Goal: Task Accomplishment & Management: Complete application form

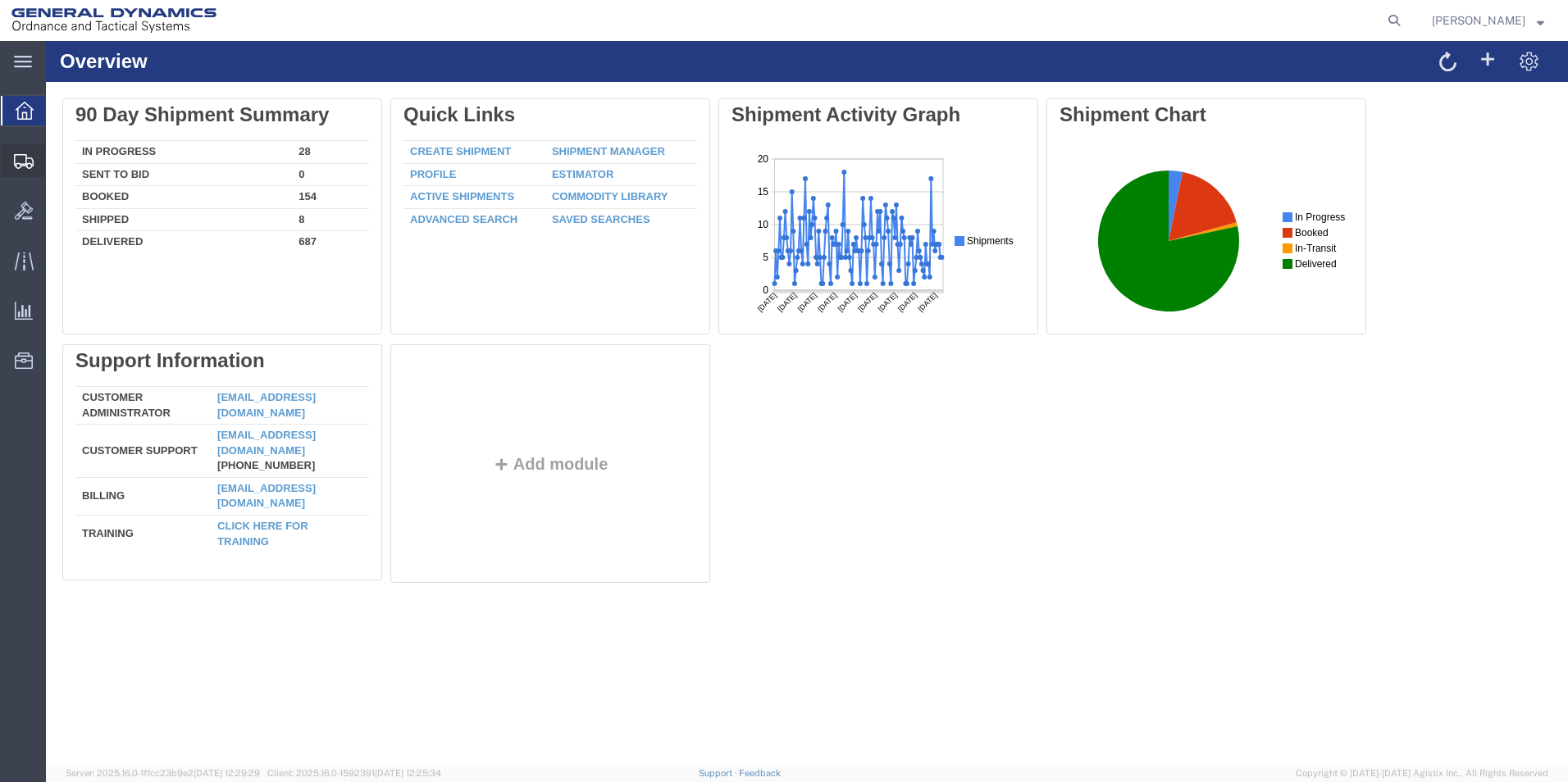
click at [0, 0] on span "Create Shipment" at bounding box center [0, 0] width 0 height 0
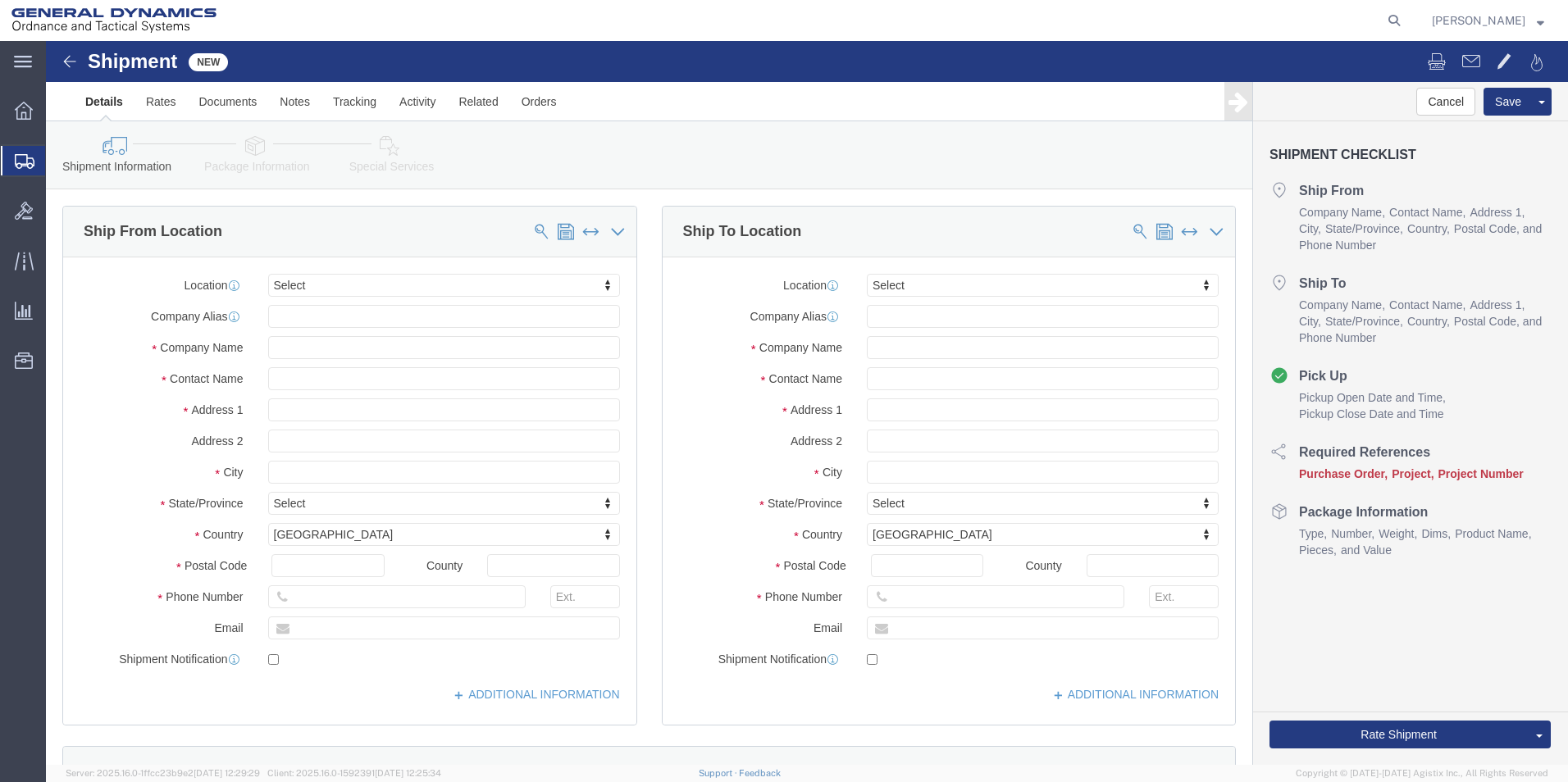
select select
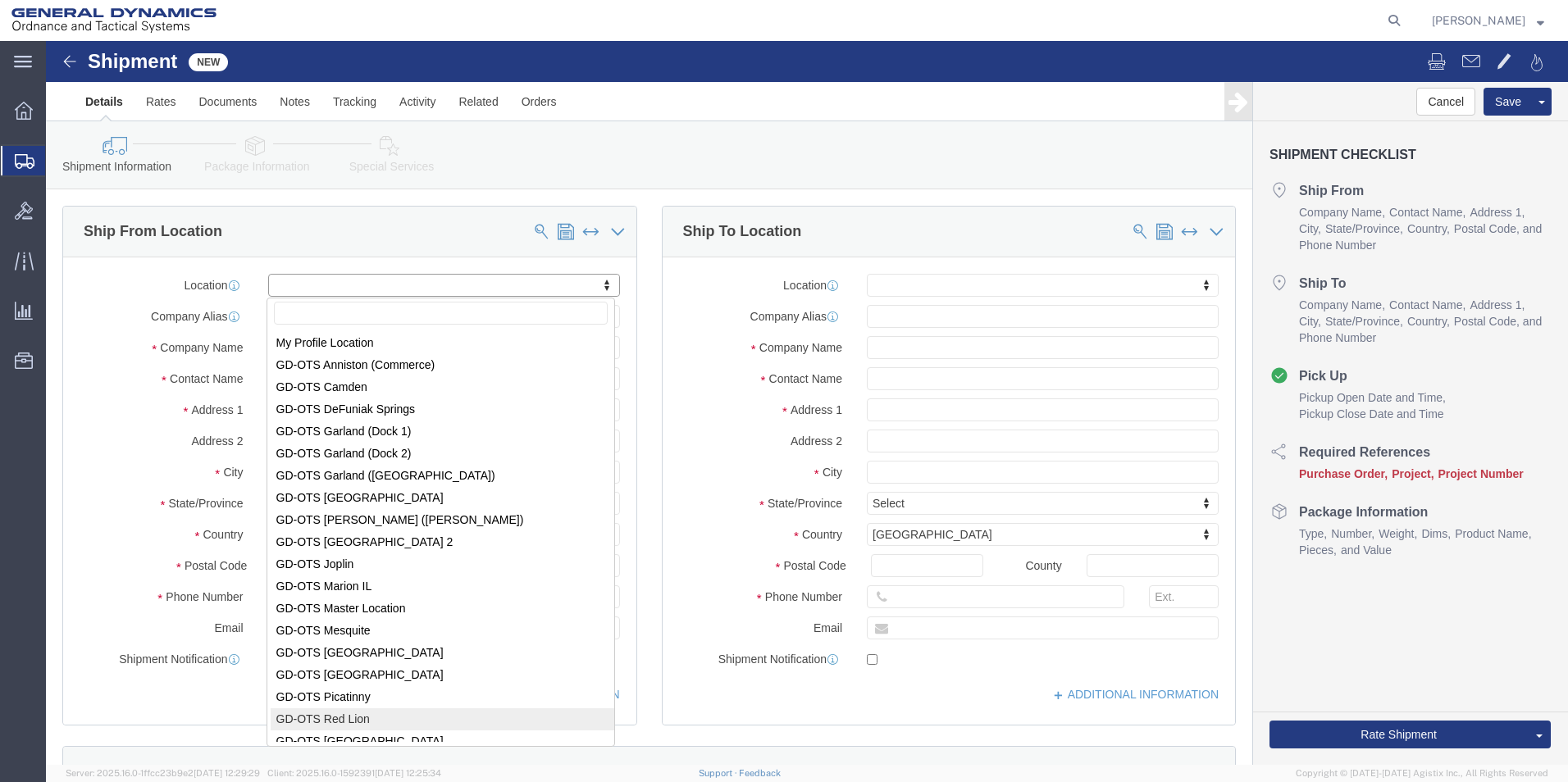
scroll to position [3, 0]
select select "310"
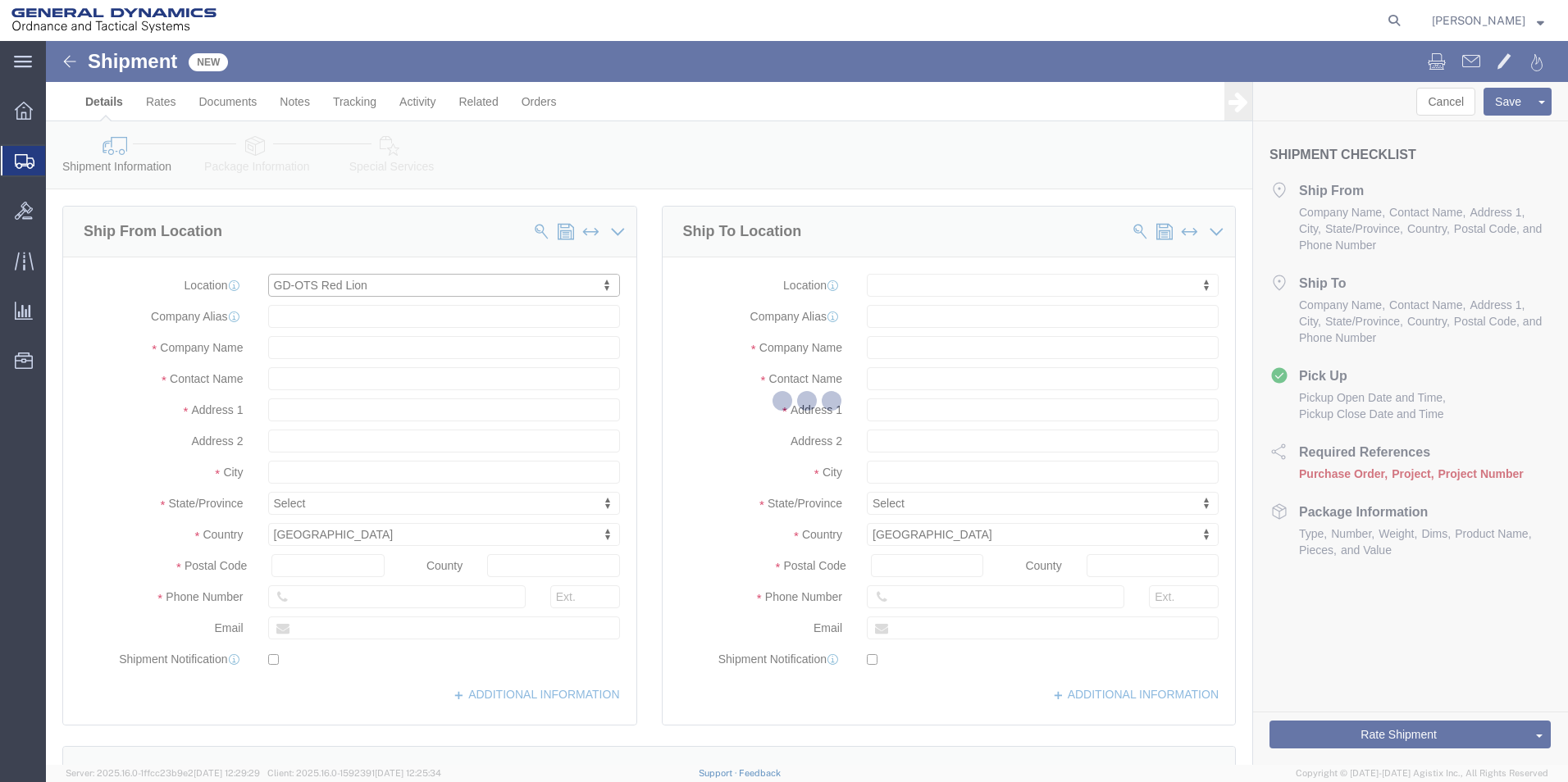
type input "[STREET_ADDRESS]"
type input "17356"
type input "[PHONE_NUMBER]"
type input "REDLPAHIG0"
type input "General Dynamics - OTS"
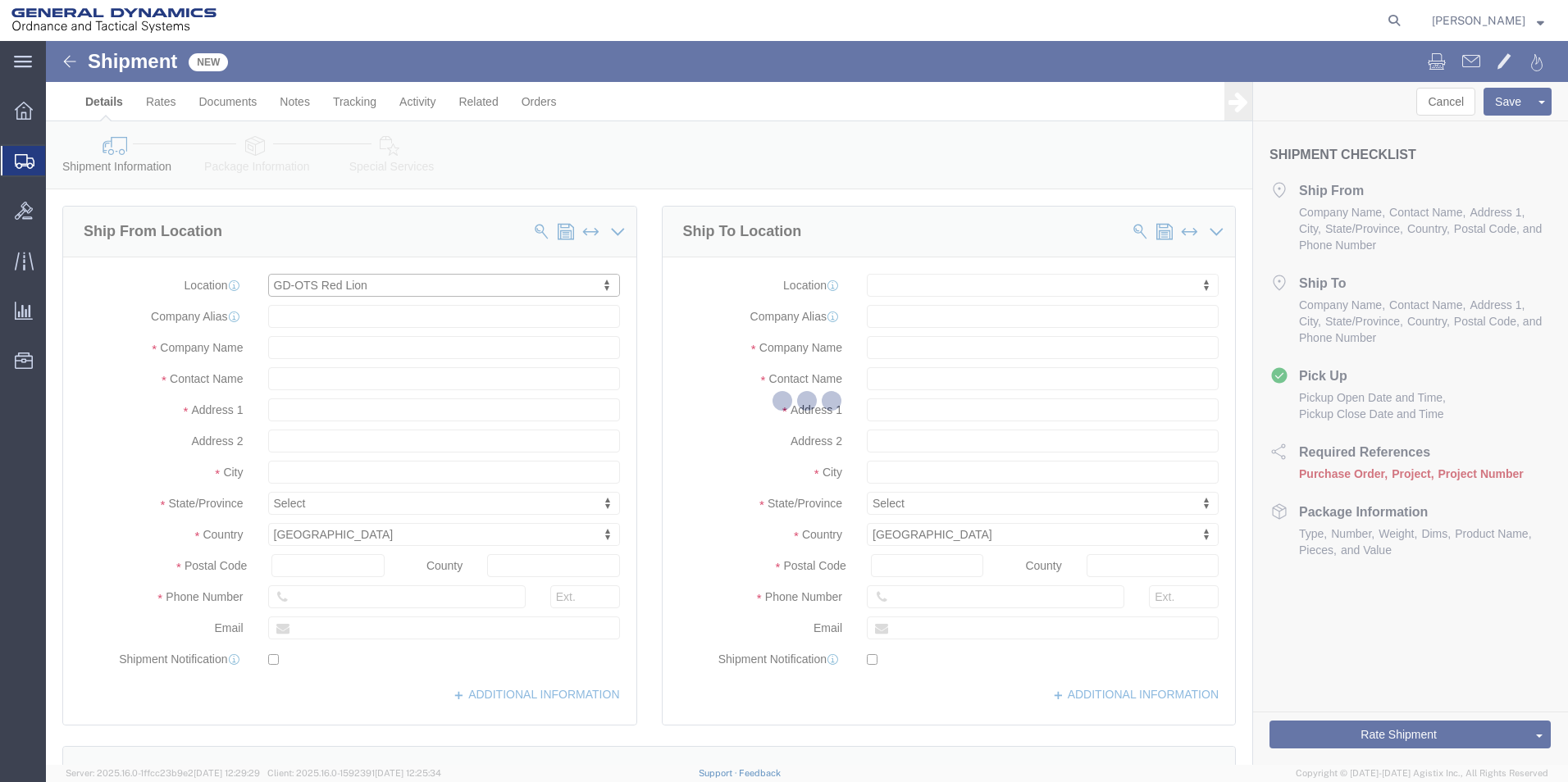
type input "Red Lion"
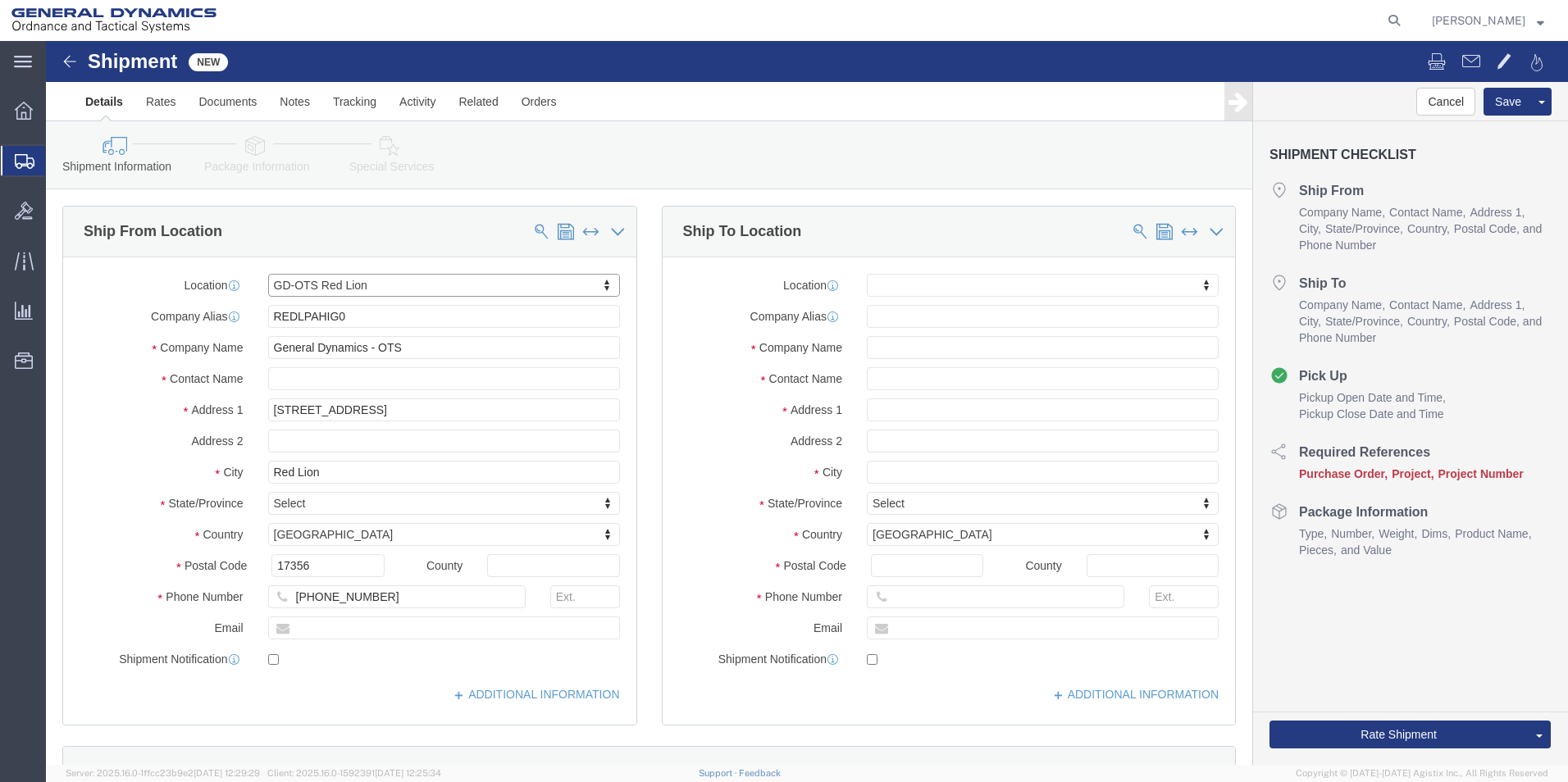
select select "PA"
drag, startPoint x: 318, startPoint y: 282, endPoint x: 53, endPoint y: 248, distance: 267.2
click div "Location GD-OTS Red Lion My Profile Location [GEOGRAPHIC_DATA]-OTS [GEOGRAPHIC_…"
click input "text"
type input "[PERSON_NAME] [PERSON_NAME]"
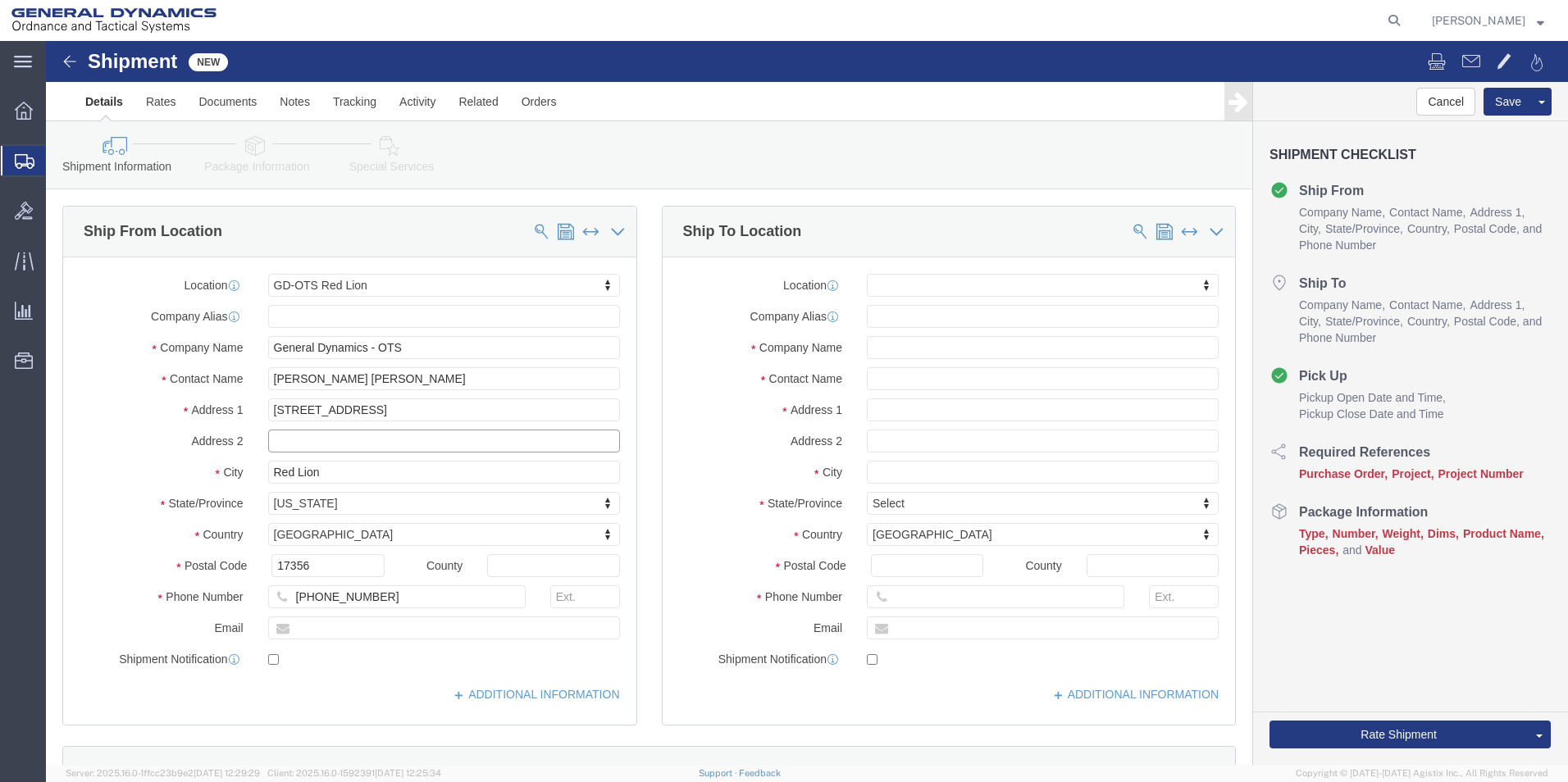
click input "text"
type input "BUILDING 1"
click input "text"
type input "[EMAIL_ADDRESS][DOMAIN_NAME]"
checkbox input "true"
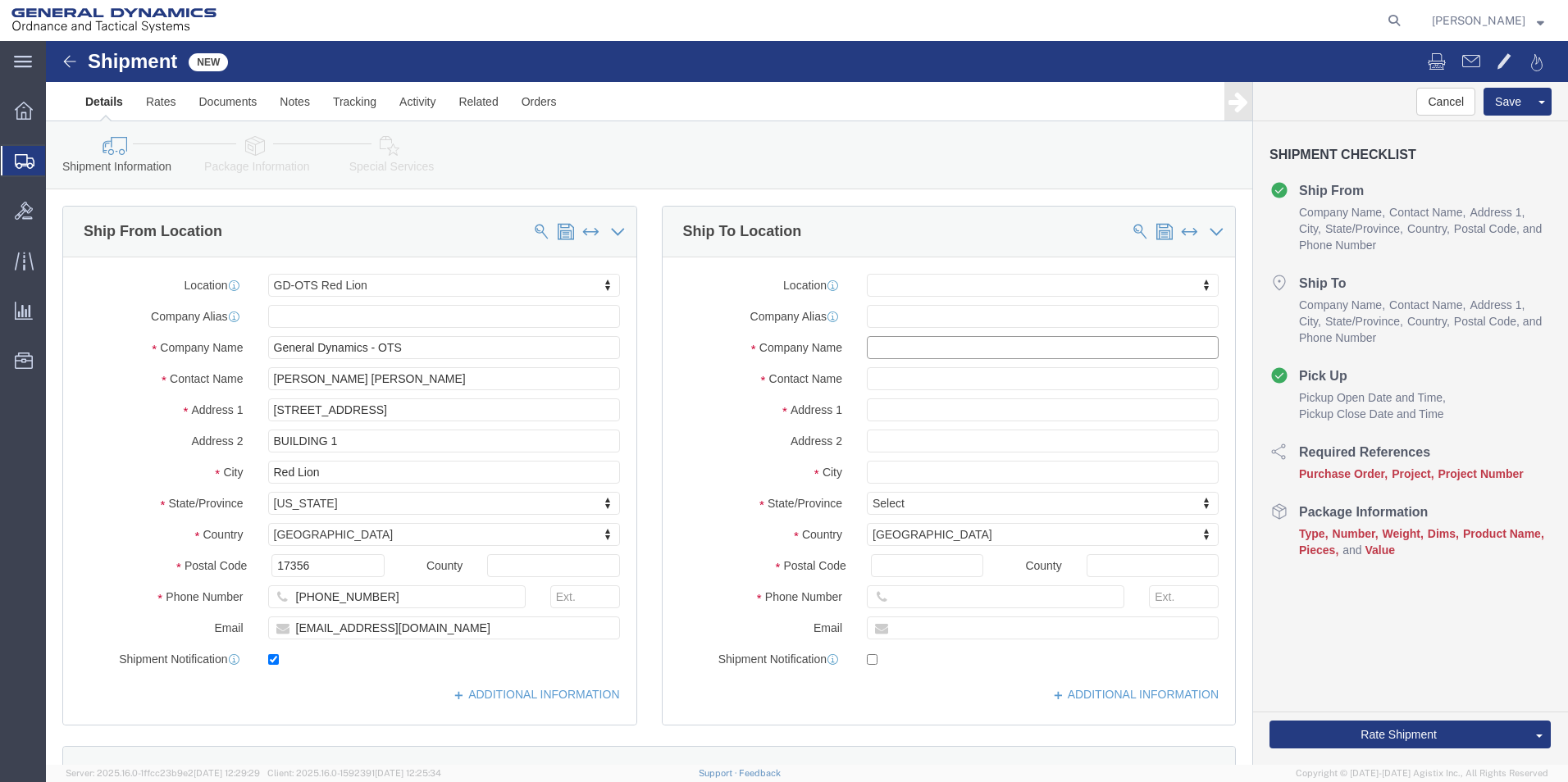
click input "text"
type input "DUC"
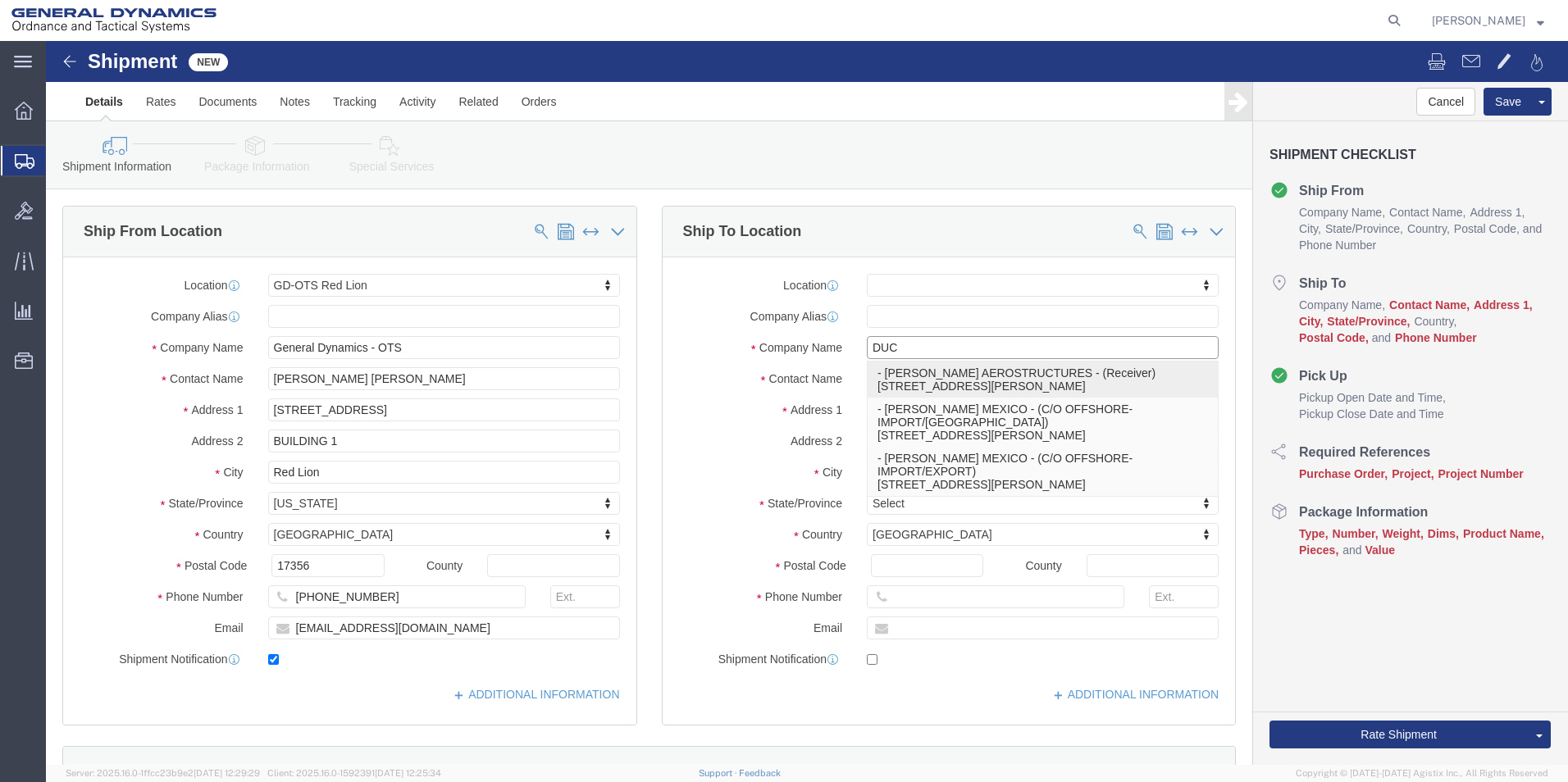
click p "- [PERSON_NAME] AEROSTRUCTURES - (Receiver) [STREET_ADDRESS][PERSON_NAME]"
select select
type input "[STREET_ADDRESS][PERSON_NAME]"
type input "12051"
type input "518-7314773"
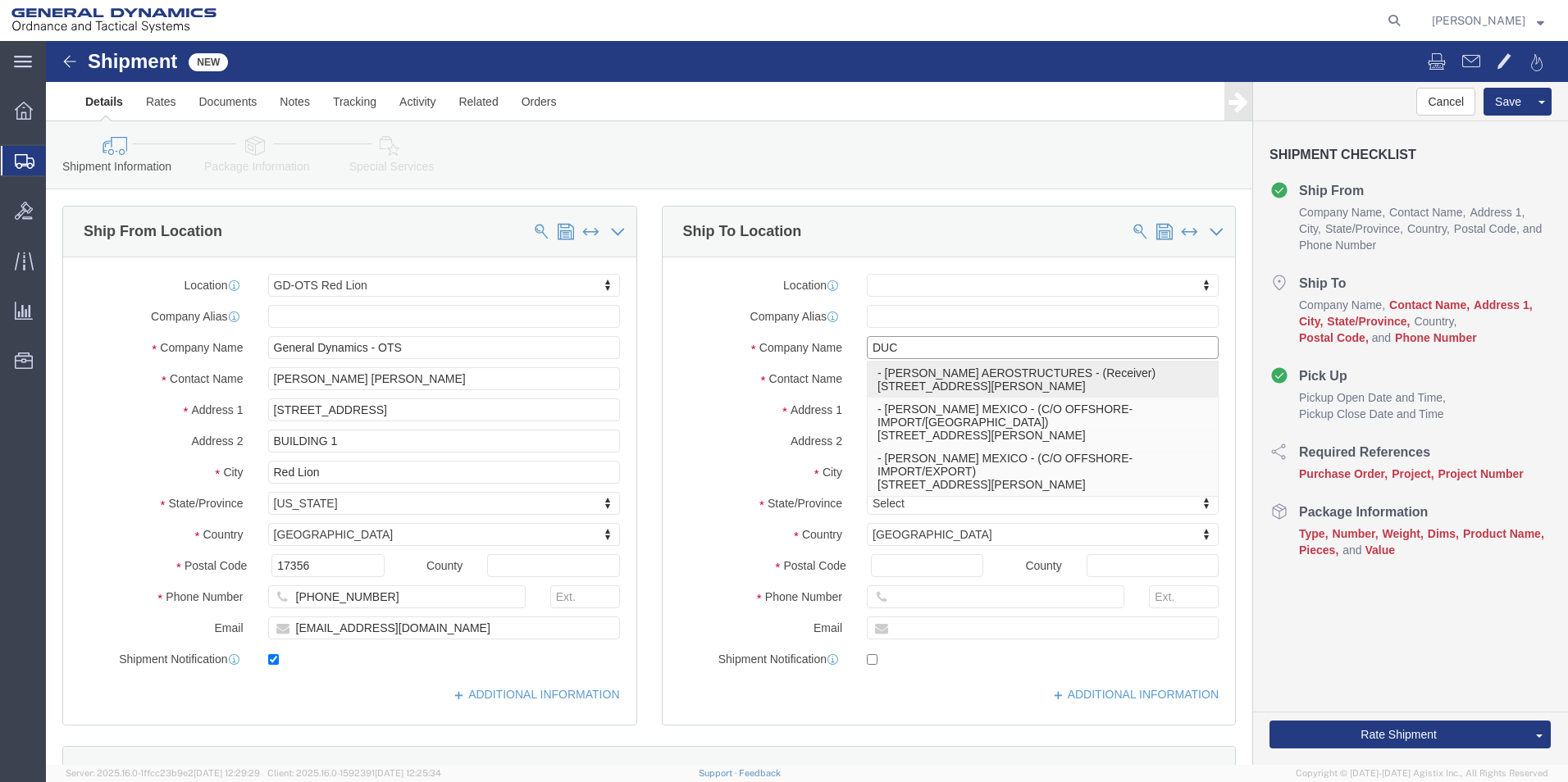
type input "[PERSON_NAME] AEROSTRUCTURES"
type input "Receiver"
type input "COXACKIE"
select select "NY"
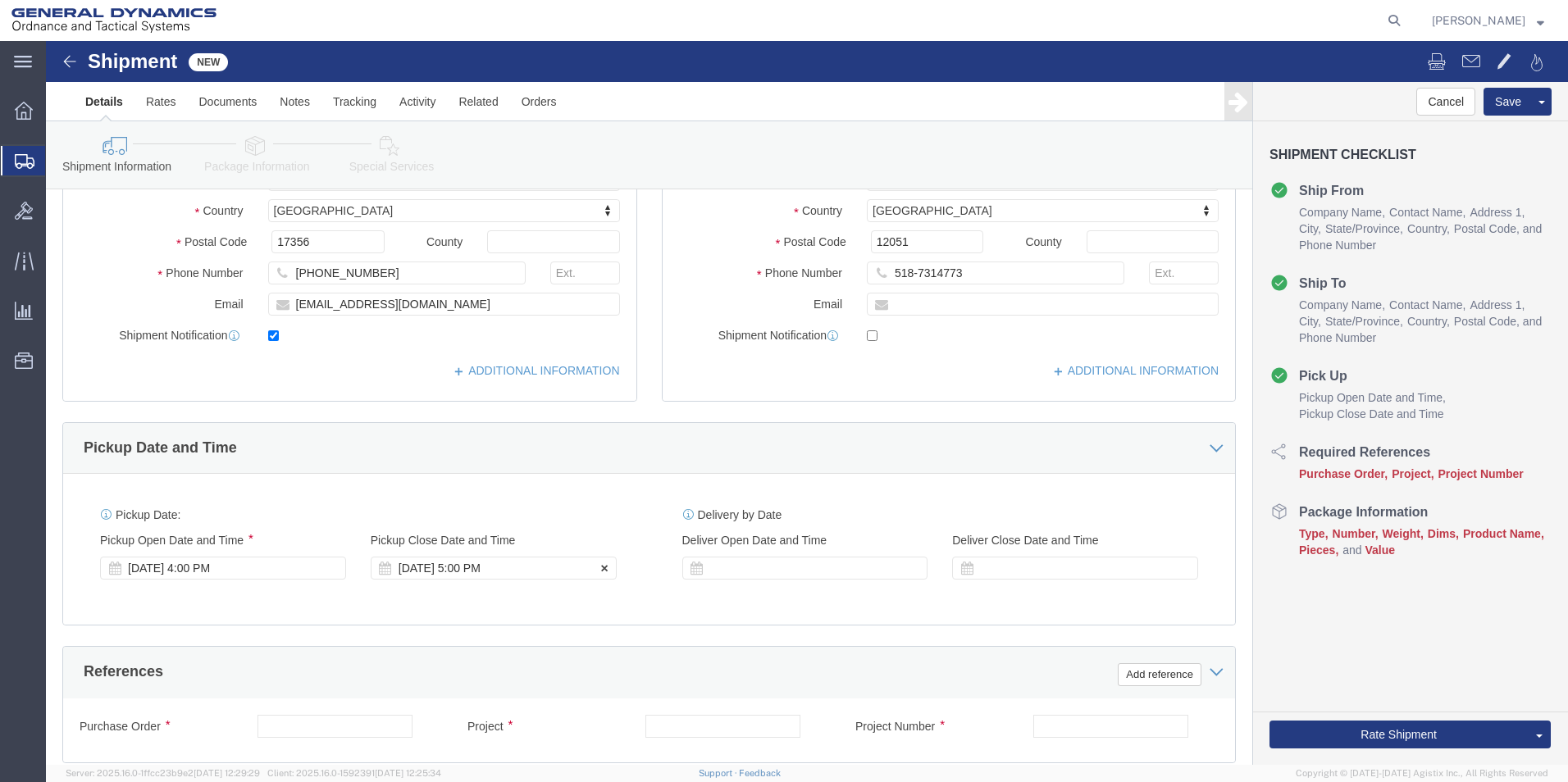
scroll to position [410, 0]
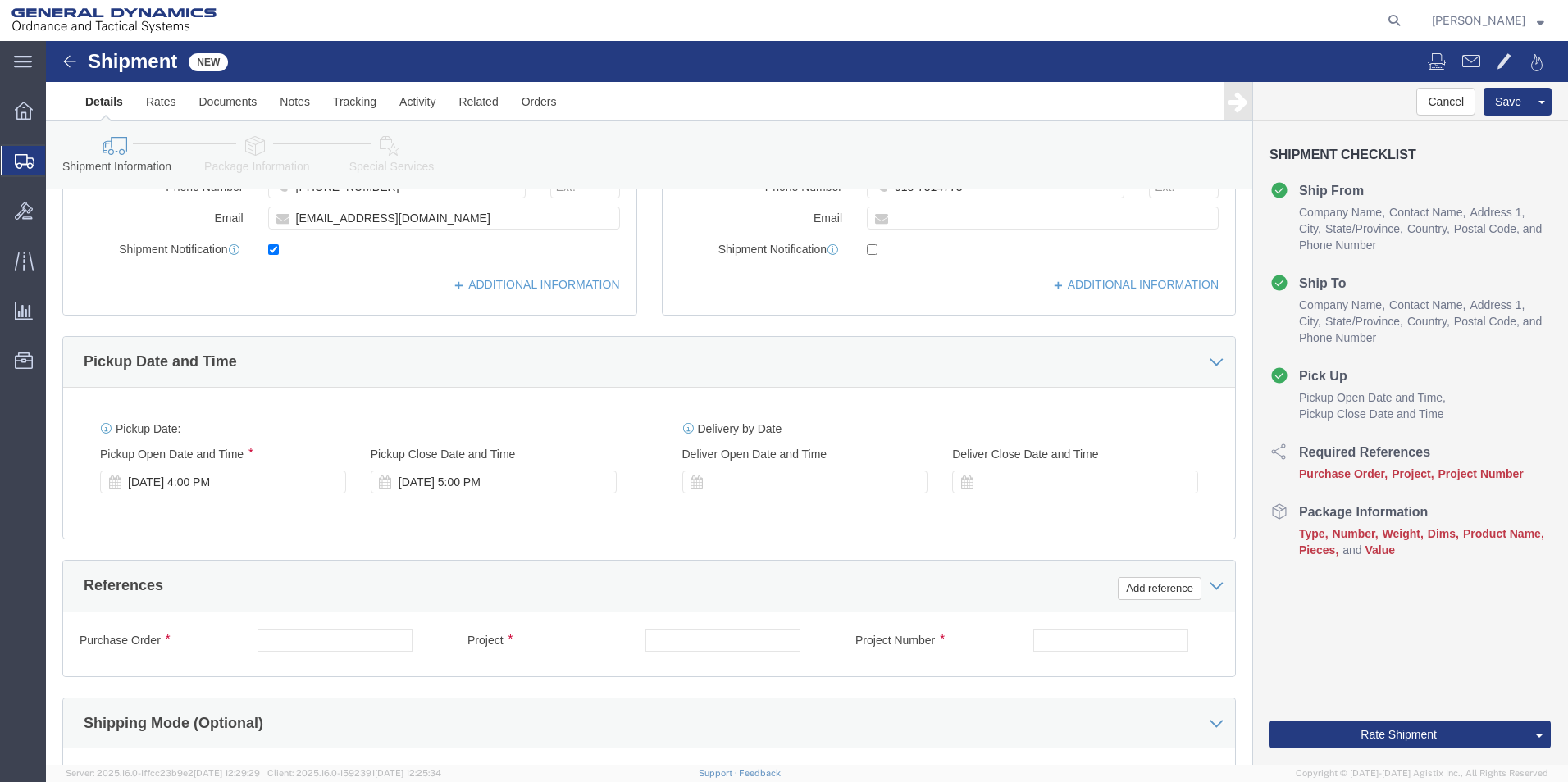
type input "[PERSON_NAME] AEROSTRUCTURES"
click div "Purchase Order"
click input "text"
type input "63873"
drag, startPoint x: 253, startPoint y: 597, endPoint x: 160, endPoint y: 592, distance: 93.1
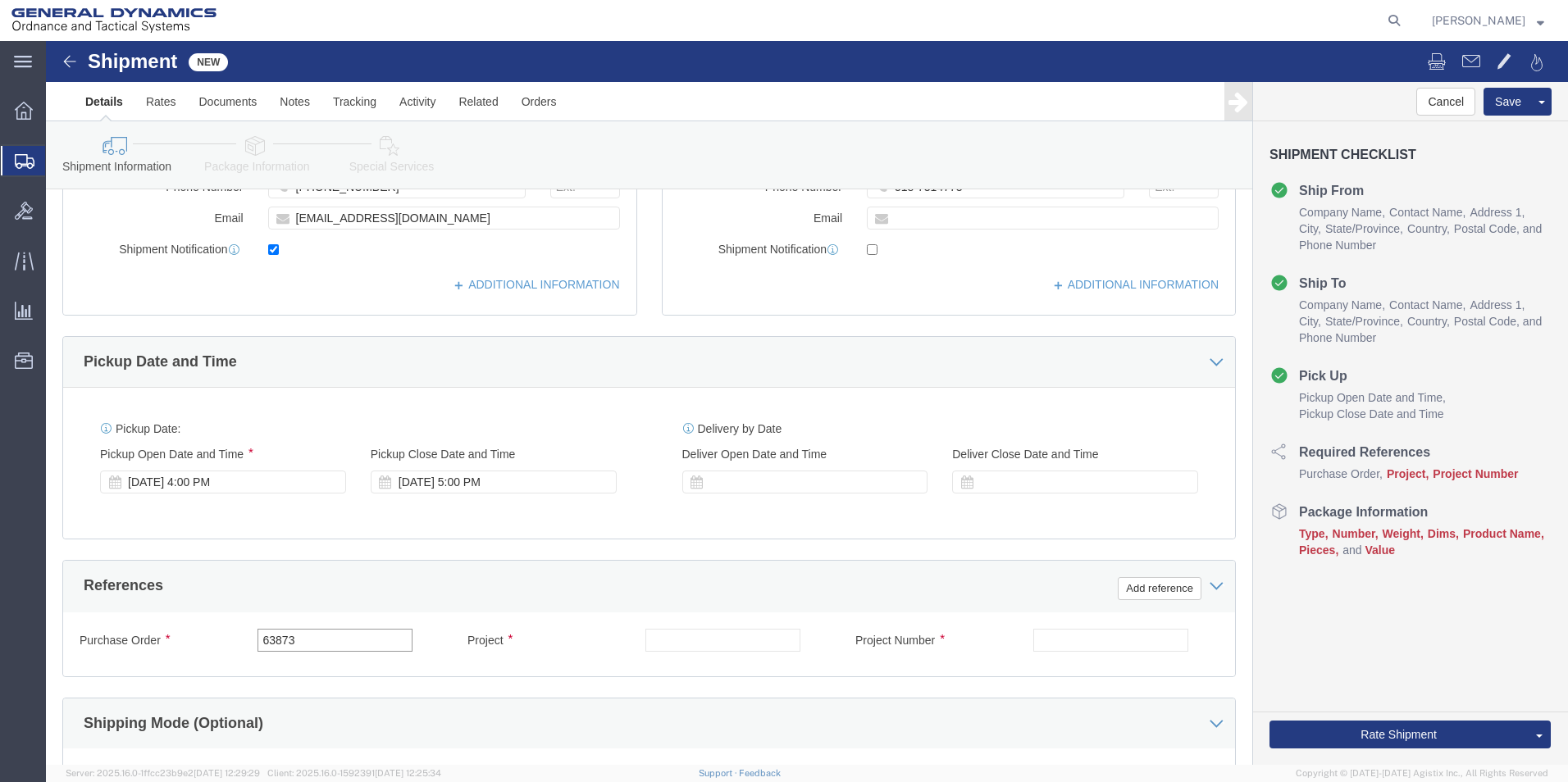
click div "Purchase Order 63873"
type input "109179"
click input "text"
type input "63873"
click input "text"
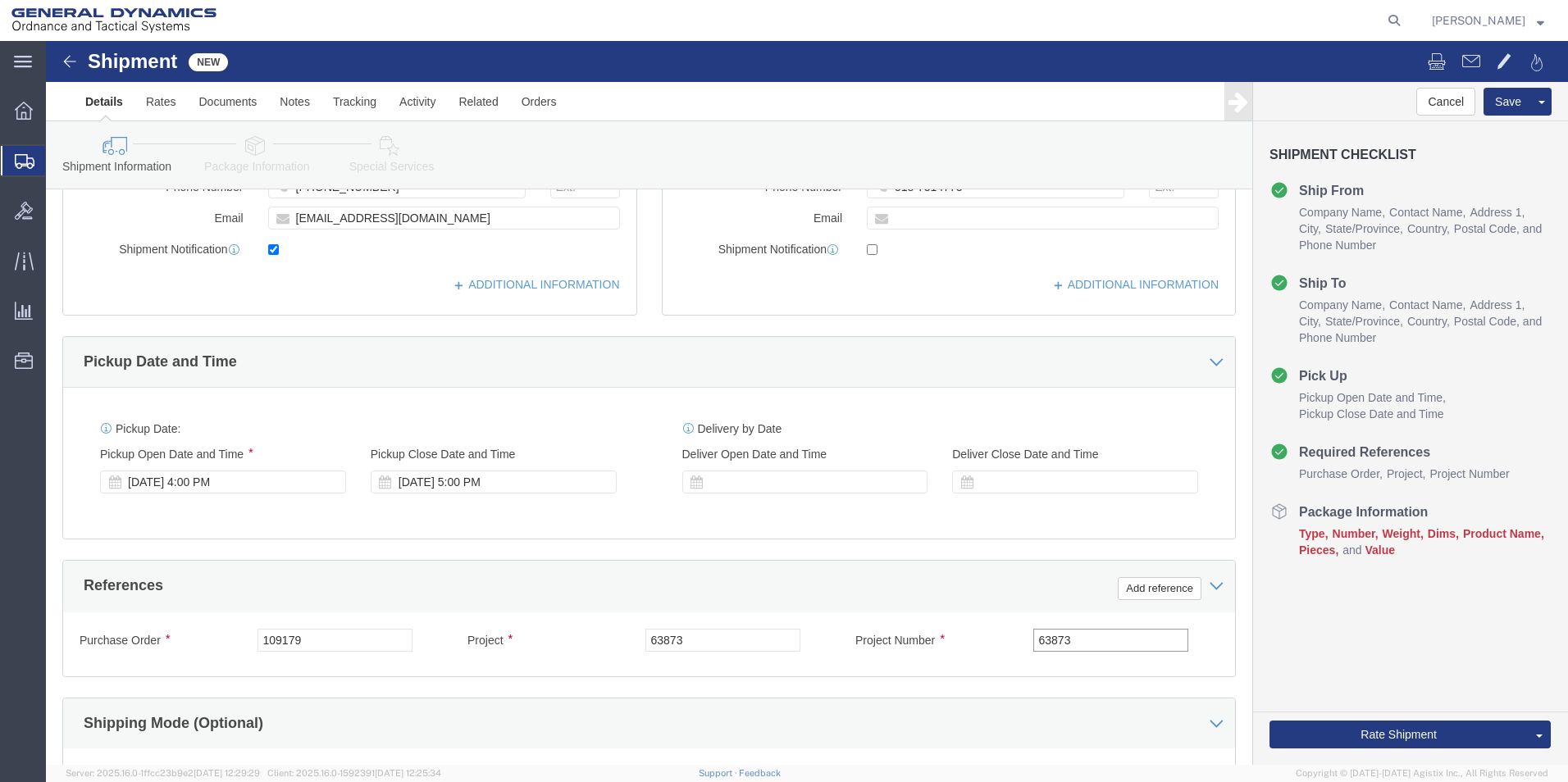
scroll to position [655, 0]
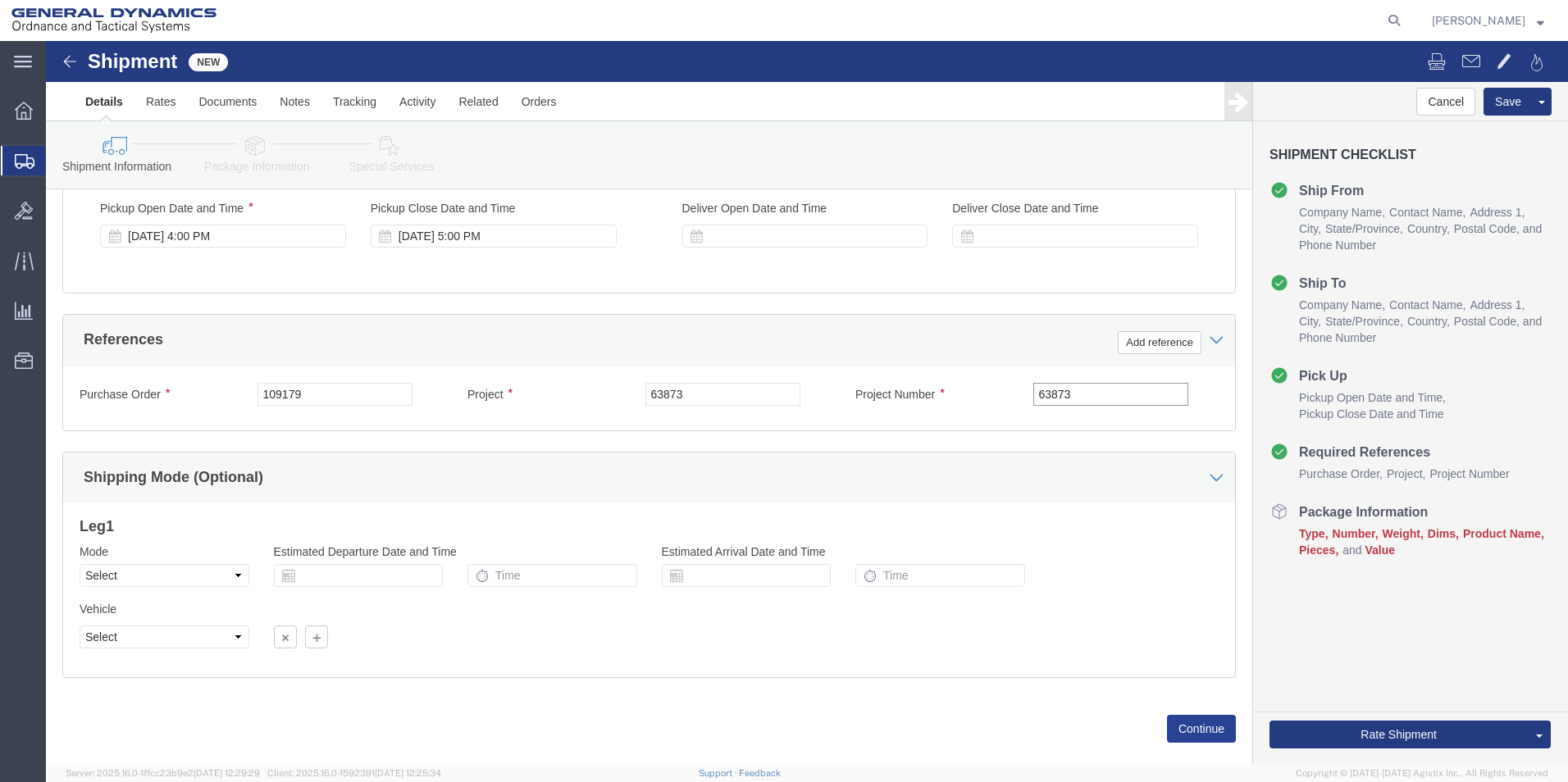
type input "63873"
click button "Continue"
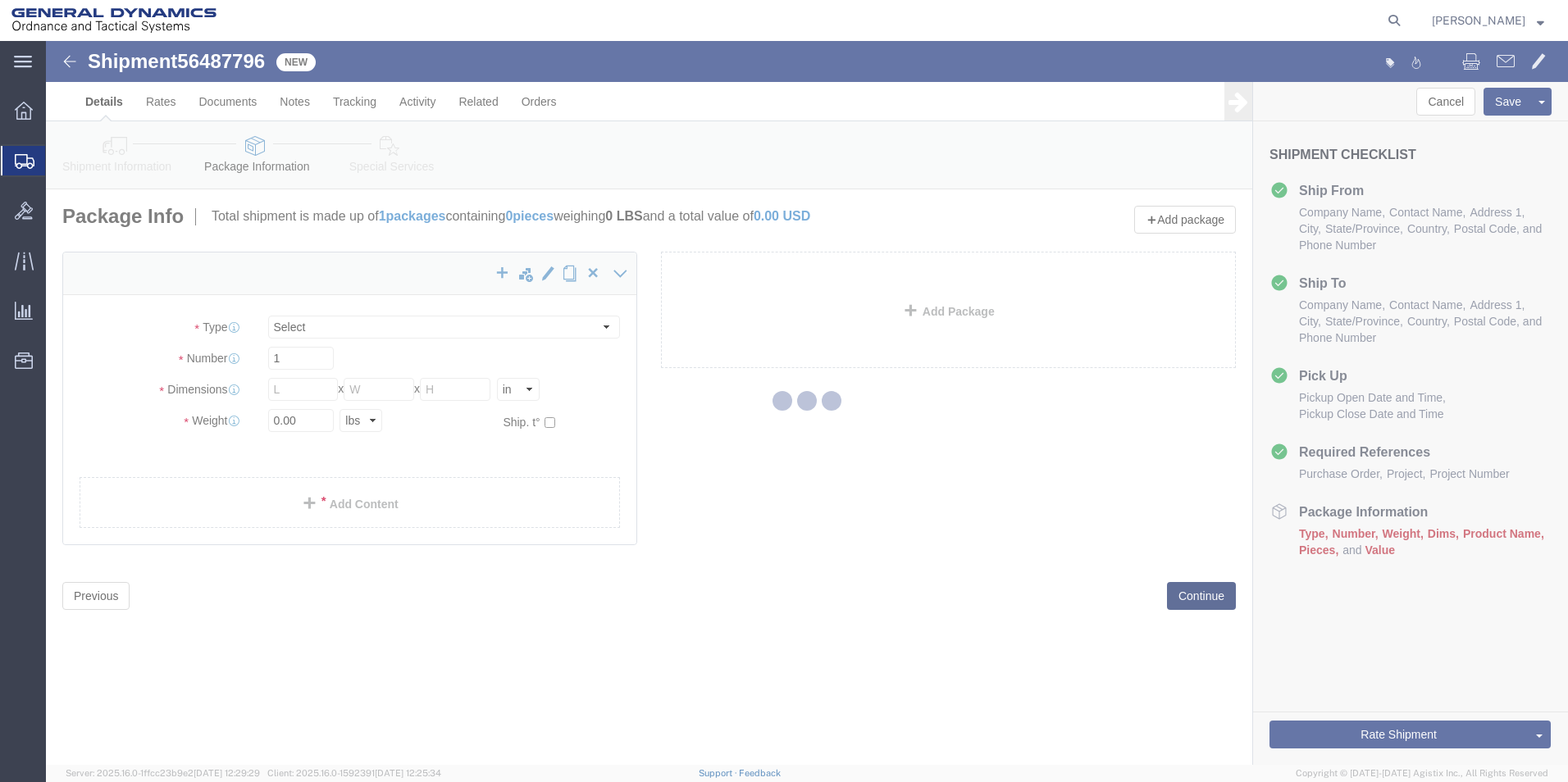
select select "CBOX"
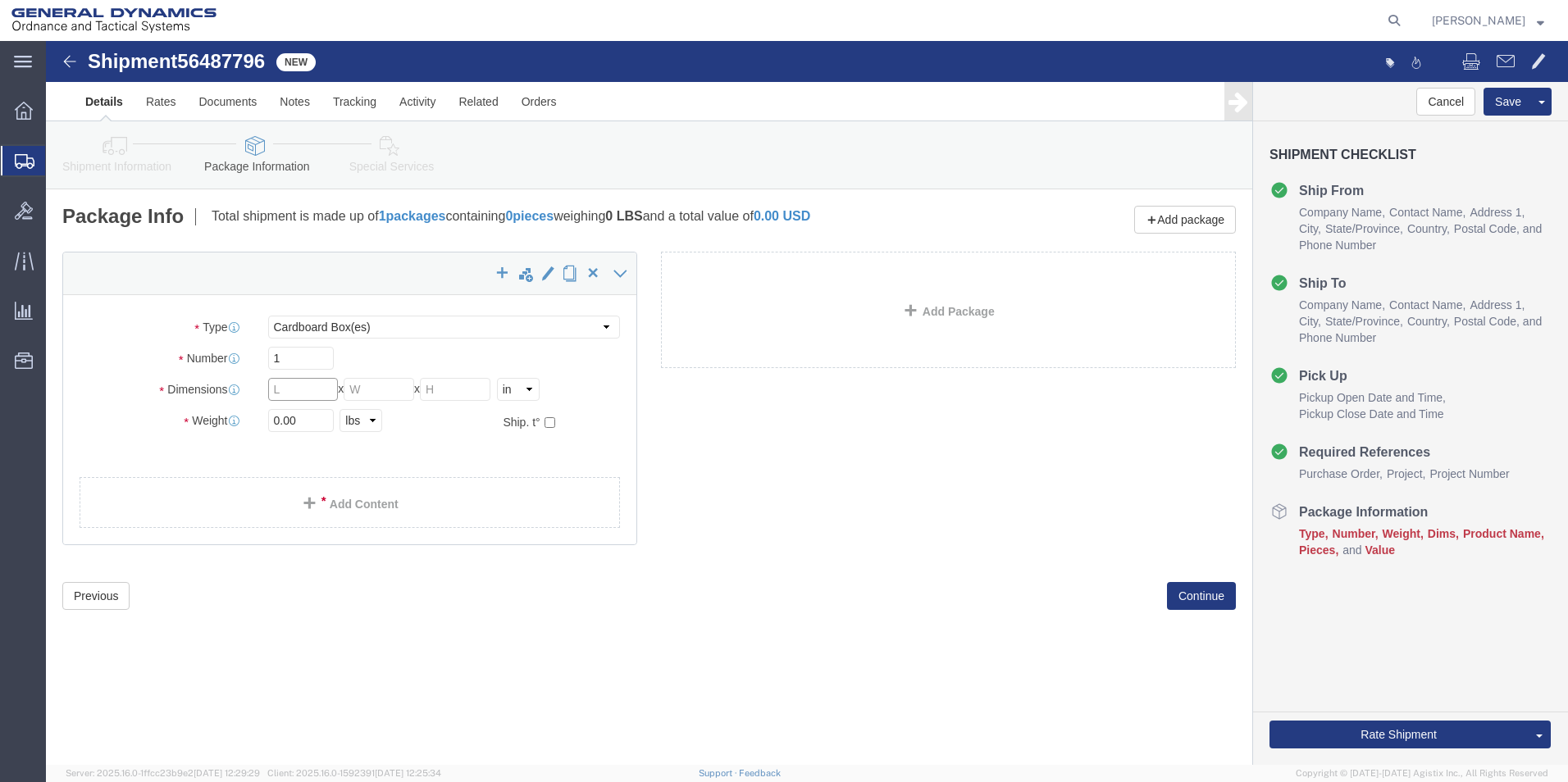
click input "text"
type input "12"
click input "text"
type input "12"
click input "text"
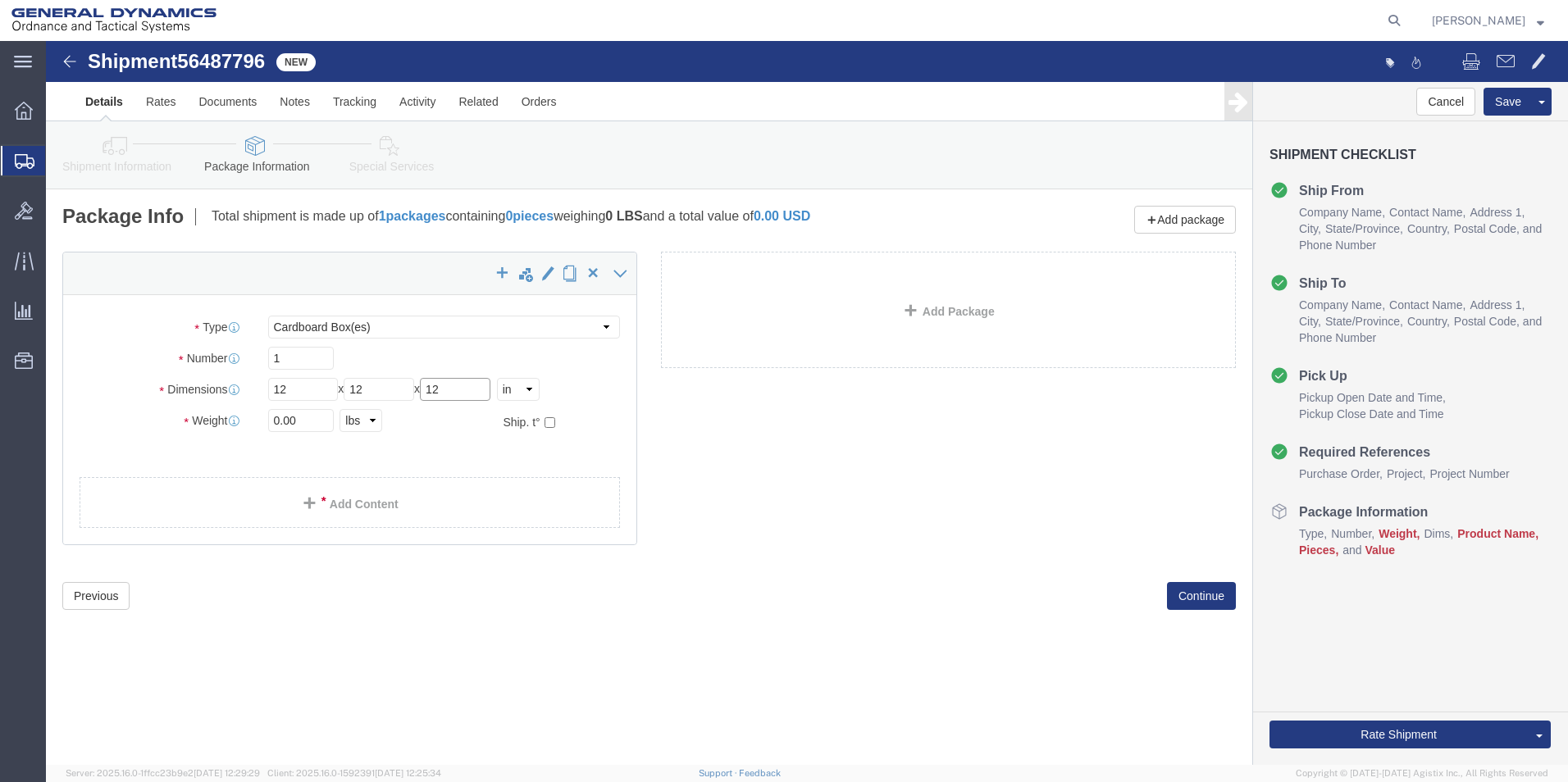
type input "12"
click input "0.00"
type input "15.00"
click span
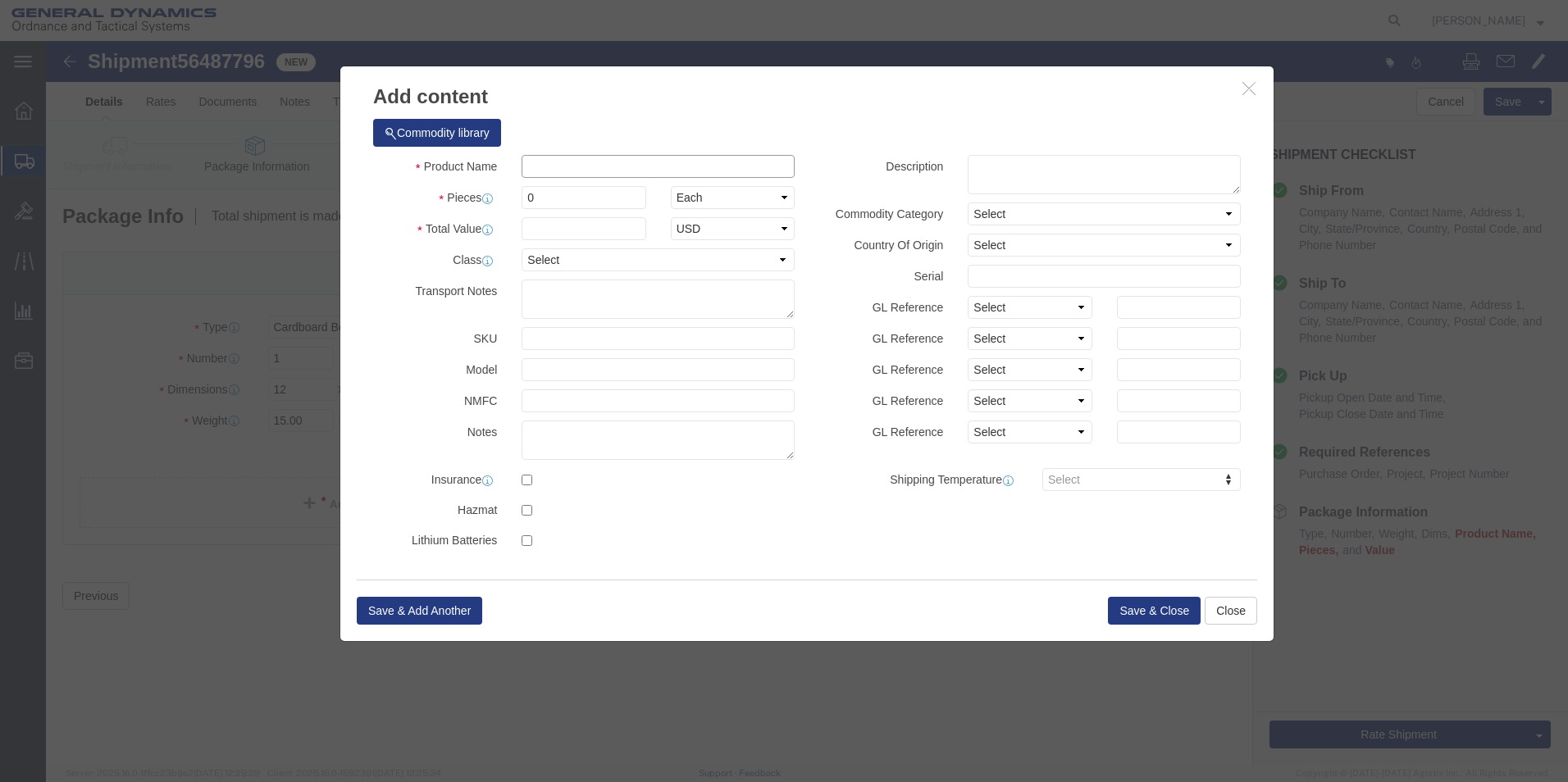
click input "text"
type input "AES EXHAUST DUCT MOUNT FITTING"
type input "25"
drag, startPoint x: 525, startPoint y: 158, endPoint x: 381, endPoint y: 150, distance: 144.2
click div "Pieces 0 Select Bag Barrels 100Board Feet Bottle Box Blister Pack Carats Can Ca…"
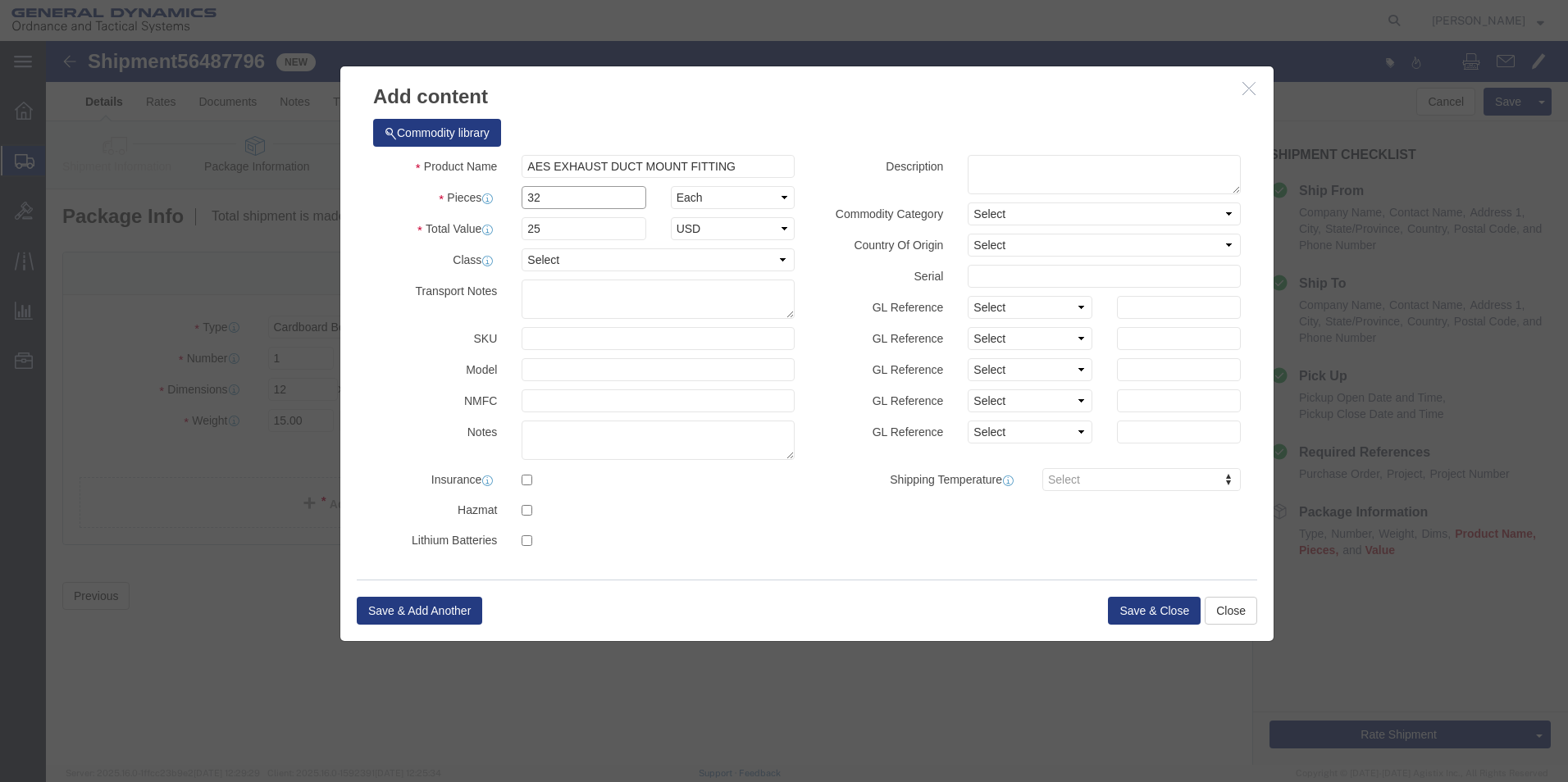
type input "32"
drag, startPoint x: 587, startPoint y: 103, endPoint x: 544, endPoint y: 160, distance: 71.4
click div "Commodity library"
drag, startPoint x: 525, startPoint y: 185, endPoint x: 355, endPoint y: 196, distance: 170.4
click div "Total Value 800 Select ADP AED AFN ALL AMD AOA ARS ATS AUD AWG AZN BAM BBD BDT …"
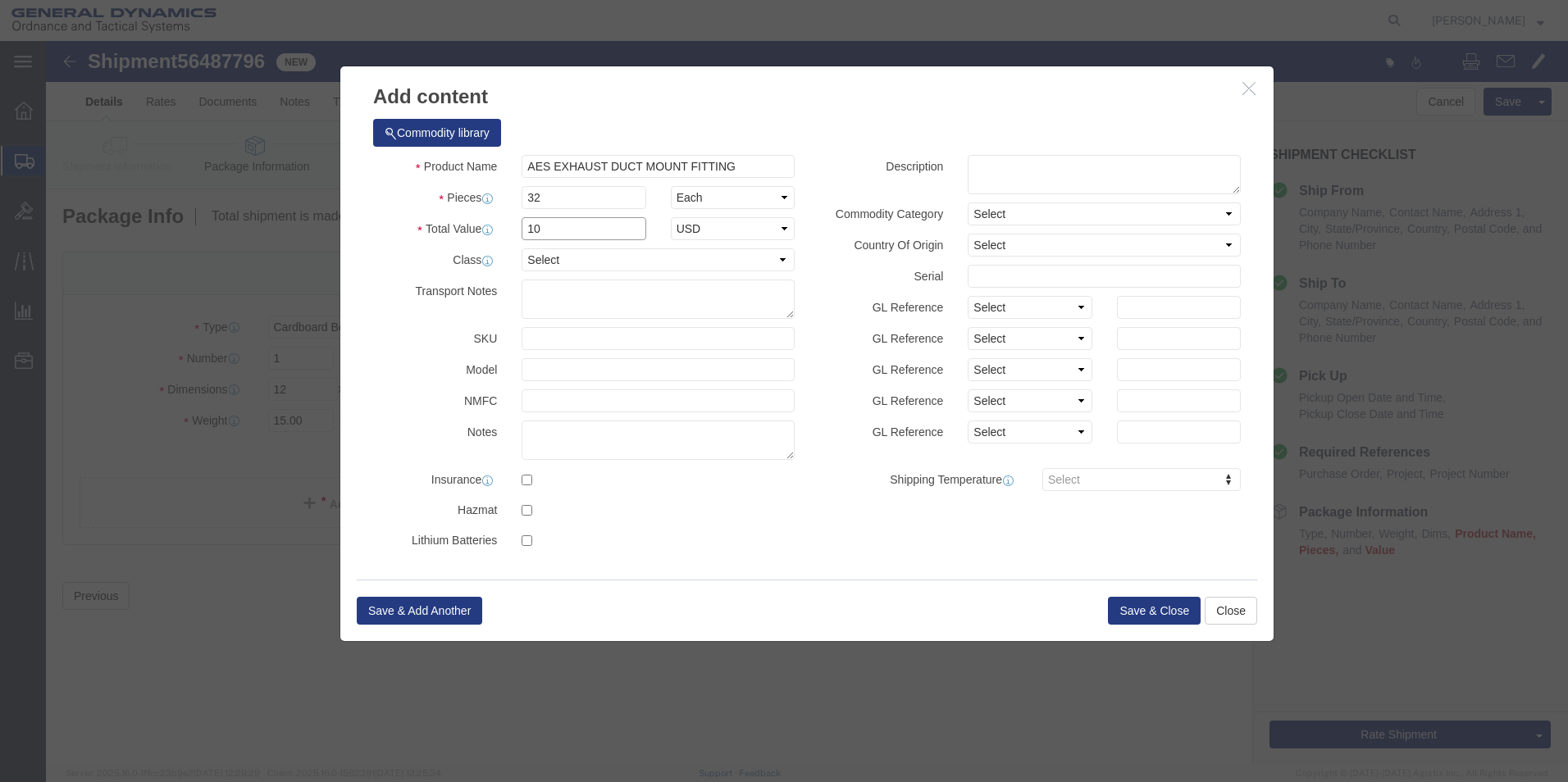
type input "1"
type input "25"
click button "Save & Close"
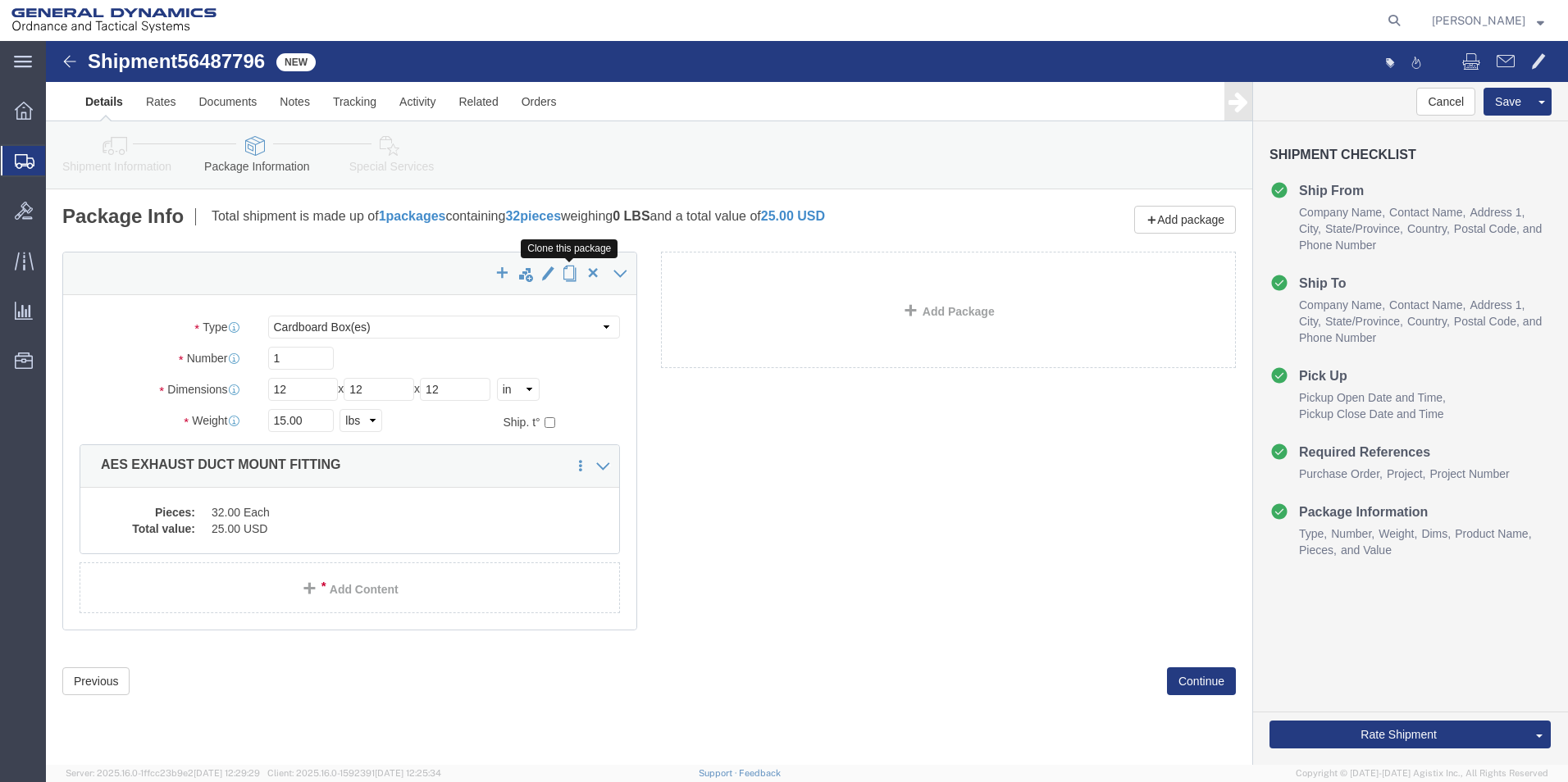
click span "button"
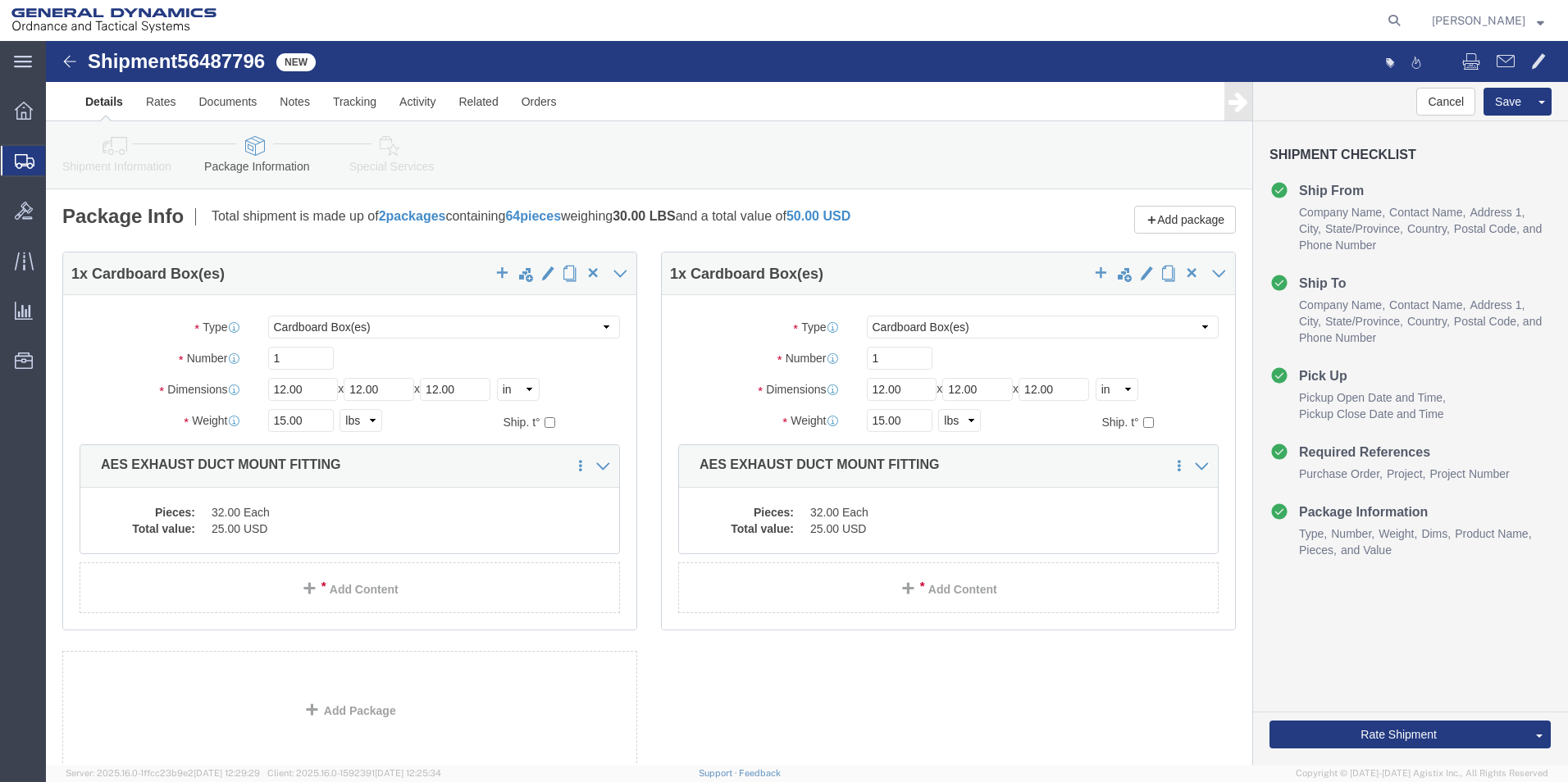
select select "CBOX"
click span "button"
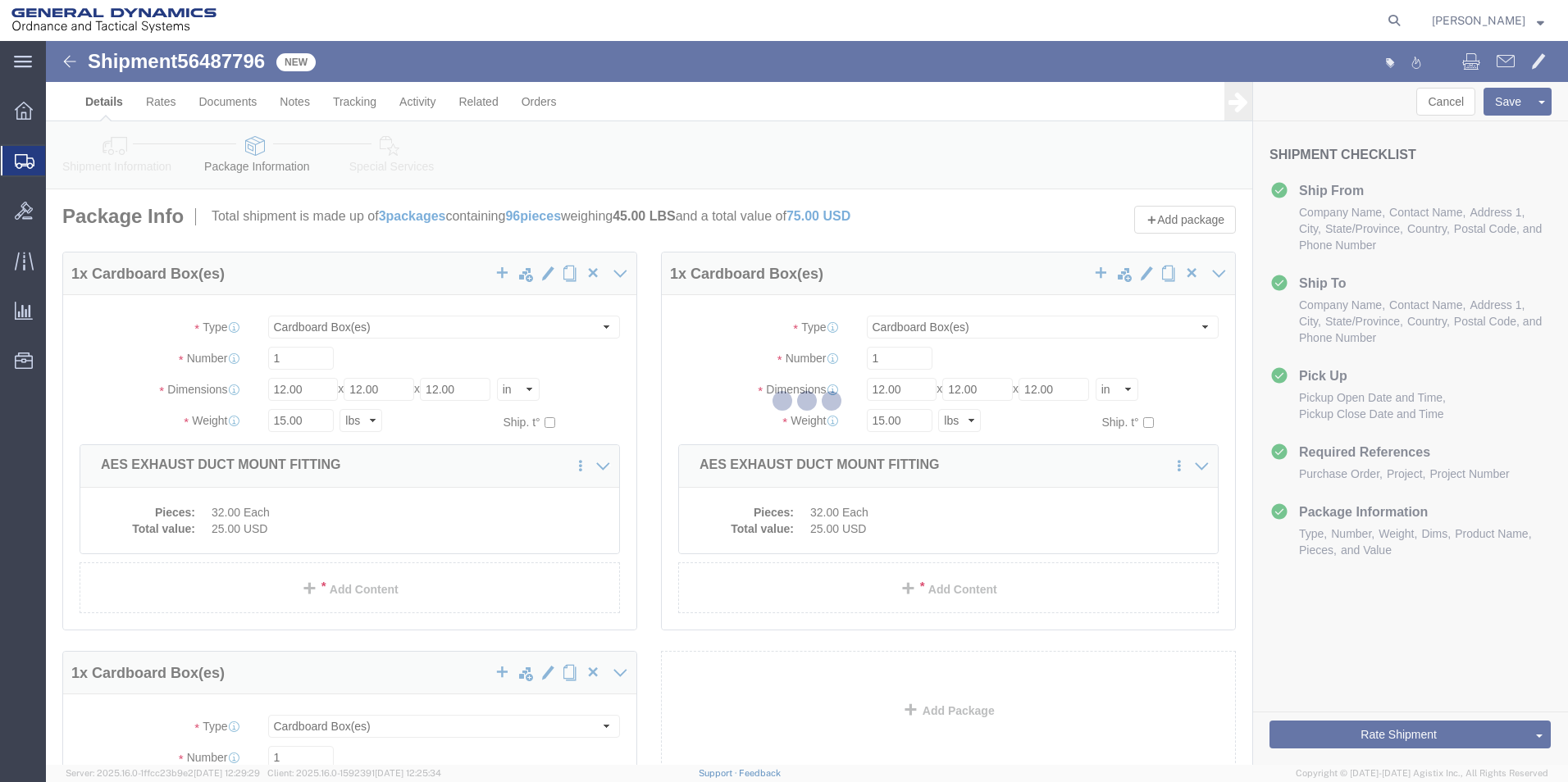
select select "CBOX"
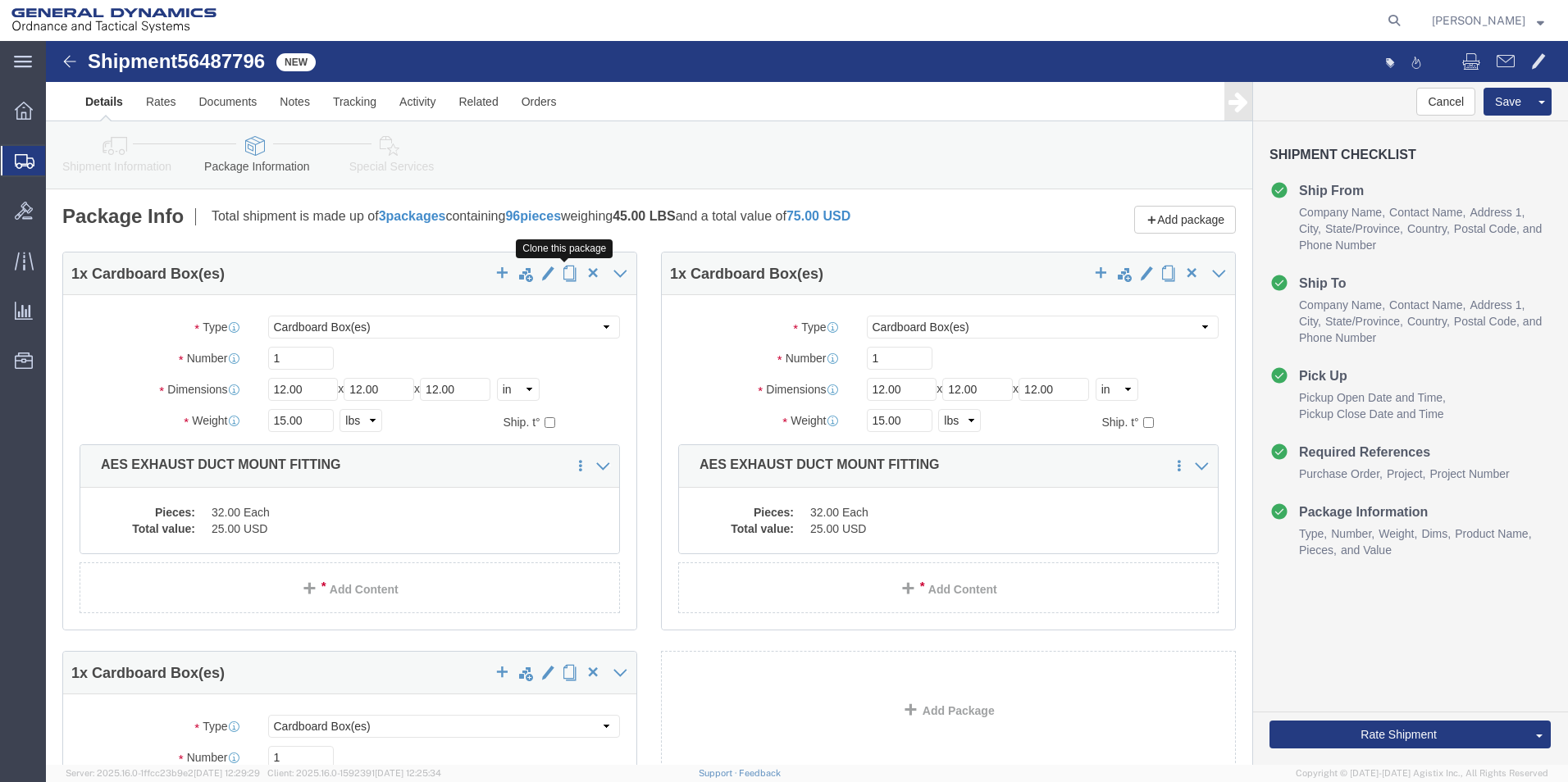
click span "button"
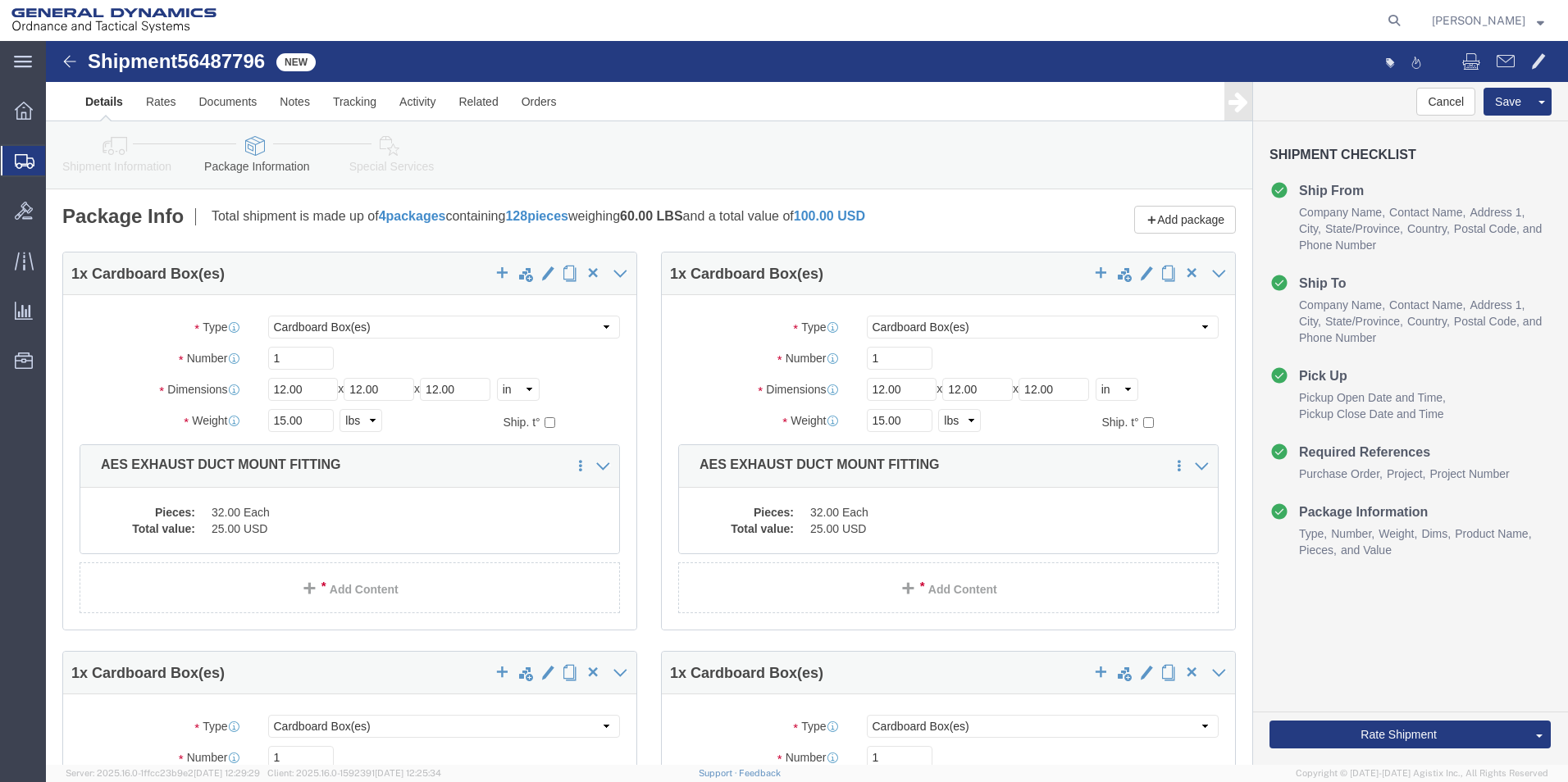
select select "CBOX"
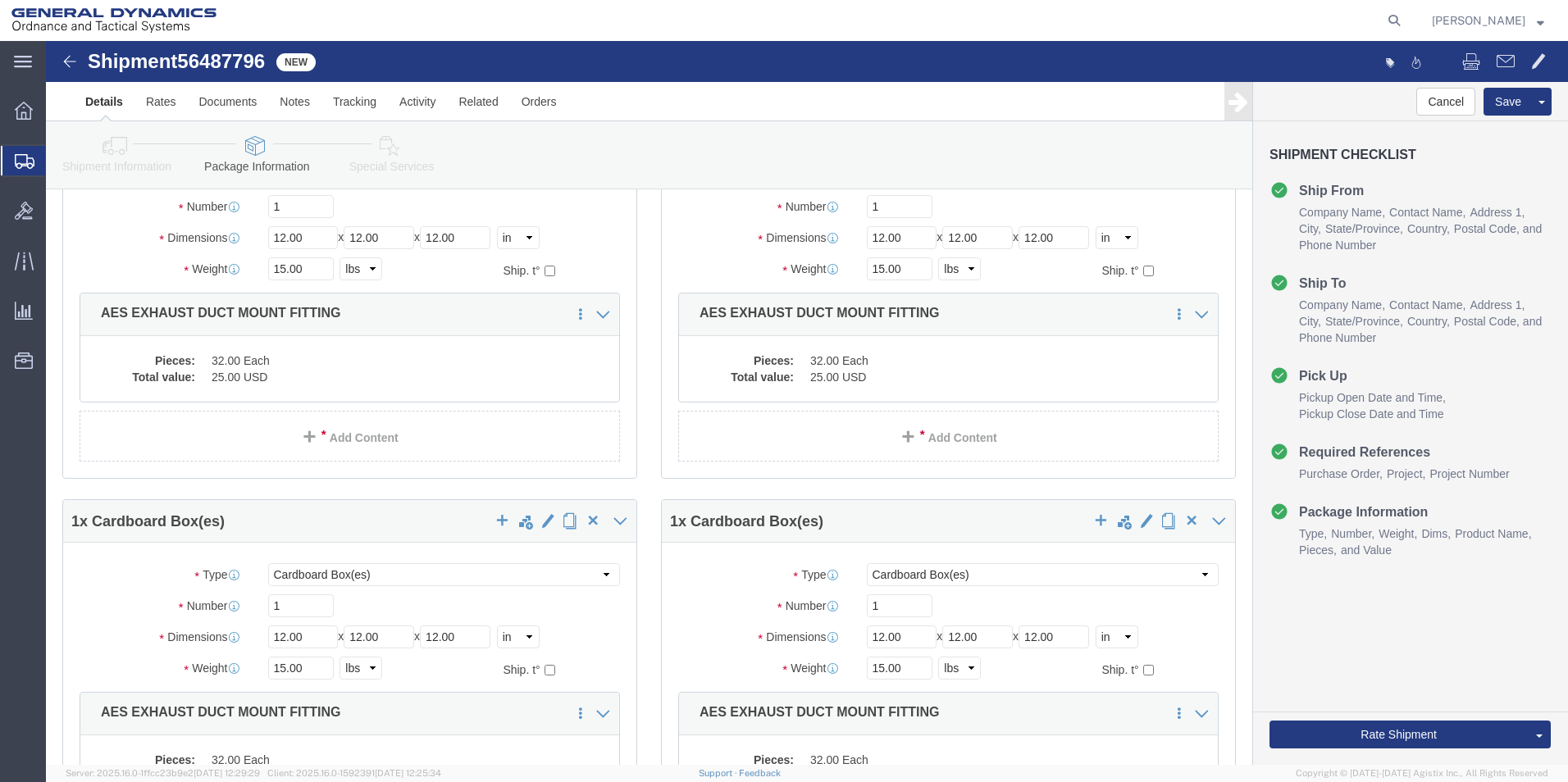
scroll to position [328, 0]
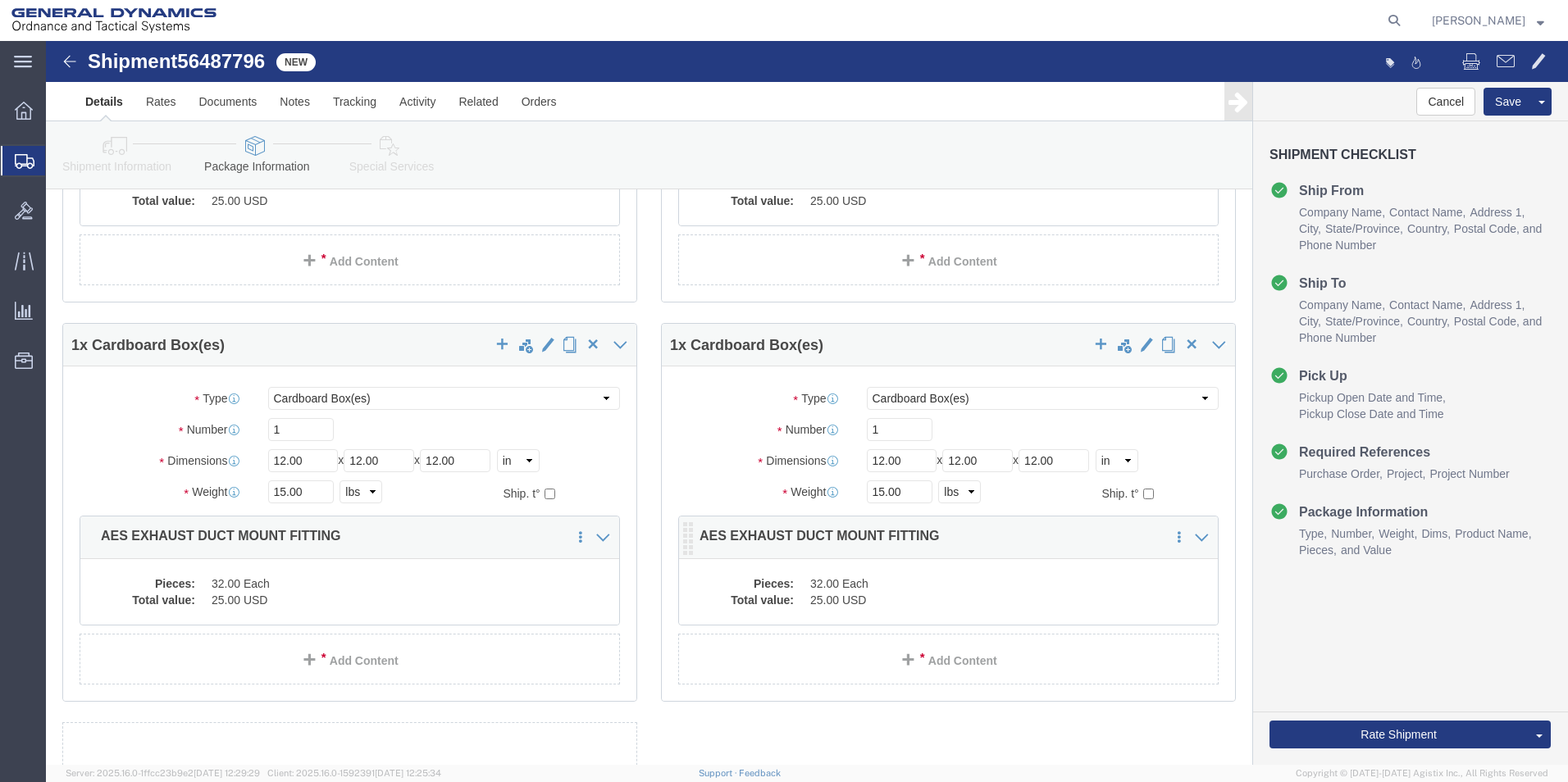
click dd "25.00 USD"
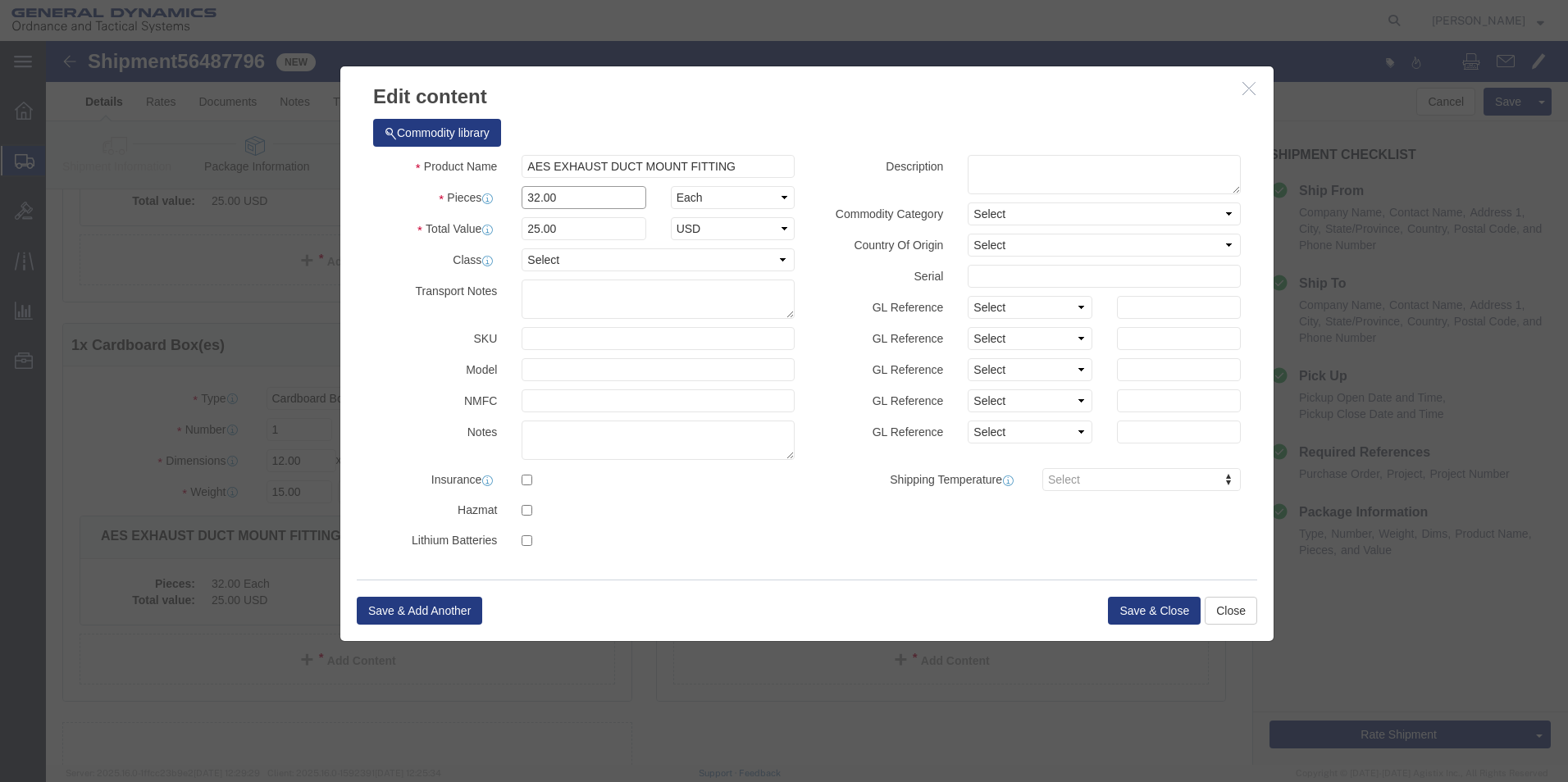
drag, startPoint x: 515, startPoint y: 153, endPoint x: 398, endPoint y: 155, distance: 117.0
click div "Pieces 32.00 Select Bag Barrels 100Board Feet Bottle Box Blister Pack Carats Ca…"
type input "4"
drag, startPoint x: 579, startPoint y: 84, endPoint x: 566, endPoint y: 128, distance: 45.9
click div "Commodity library"
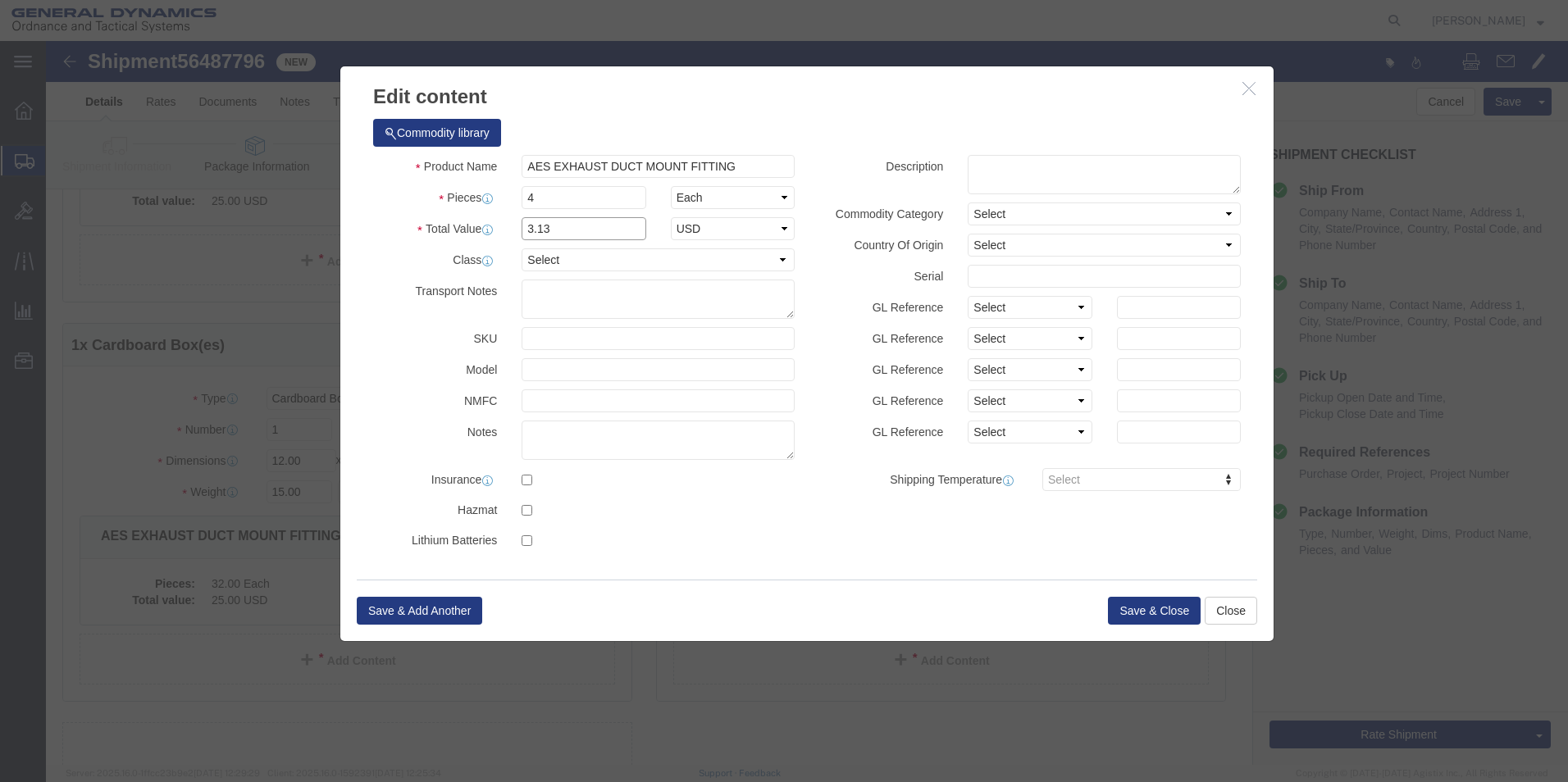
drag, startPoint x: 280, startPoint y: 197, endPoint x: 307, endPoint y: 196, distance: 27.0
click div "Commodity library Product Name AES EXHAUST DUCT MOUNT FITTING Pieces 4 Select B…"
type input "25"
click button "Save & Close"
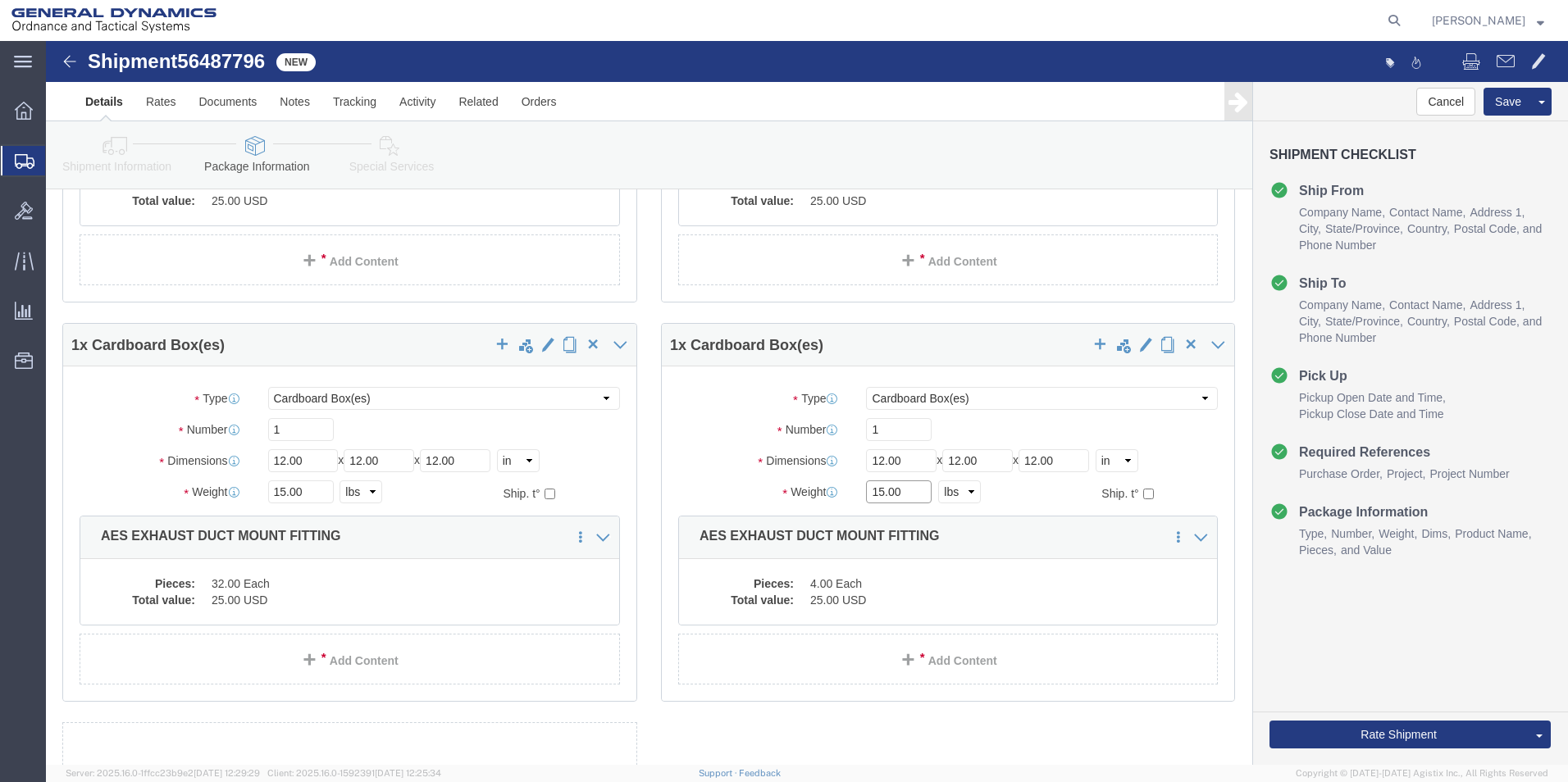
click input "15.00"
type input "4.00"
click div "1 x Cardboard Box(es) Package Type Select Bale(s) Basket(s) Bolt(s) Bottle(s) B…"
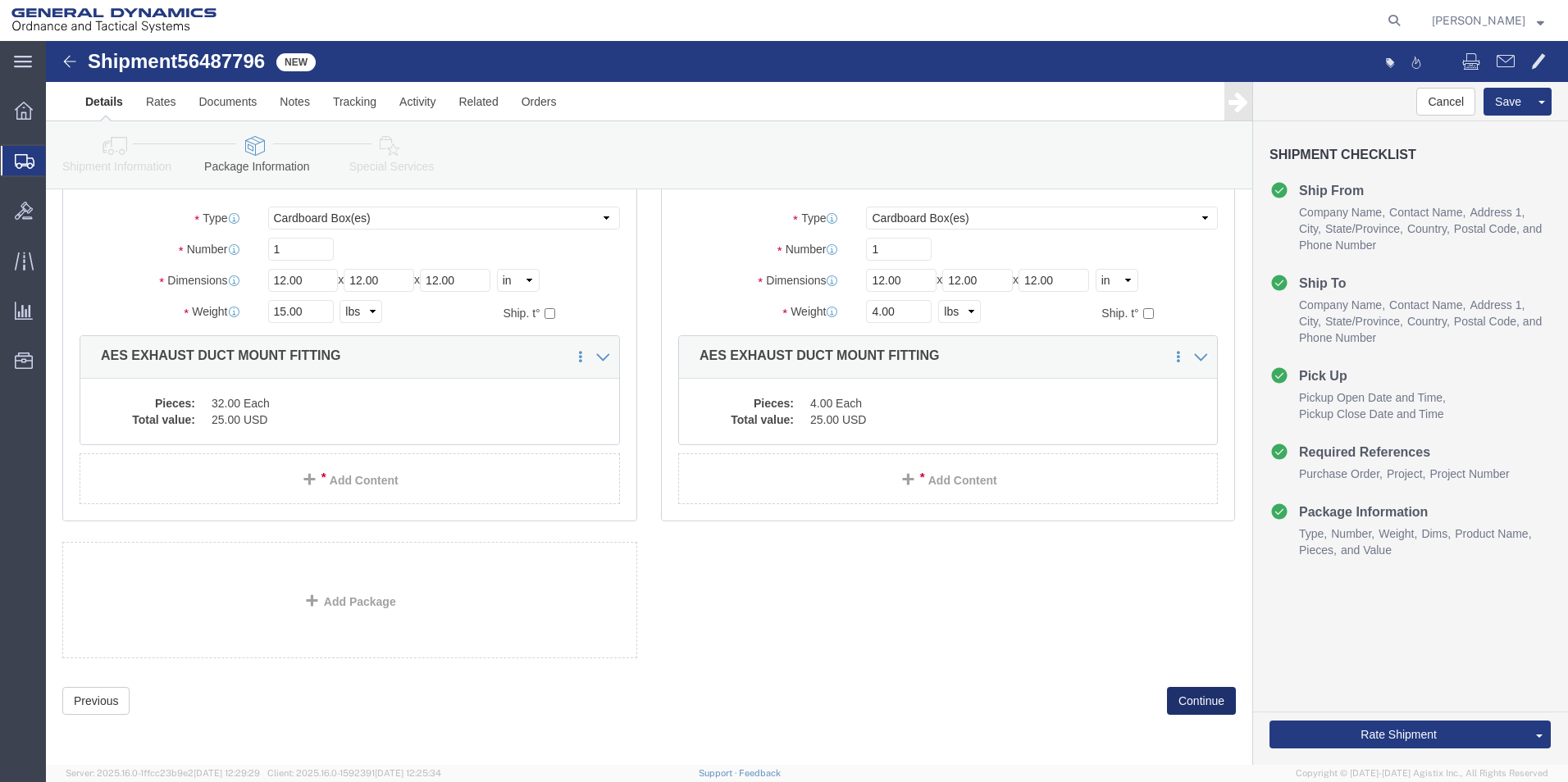
click button "Continue"
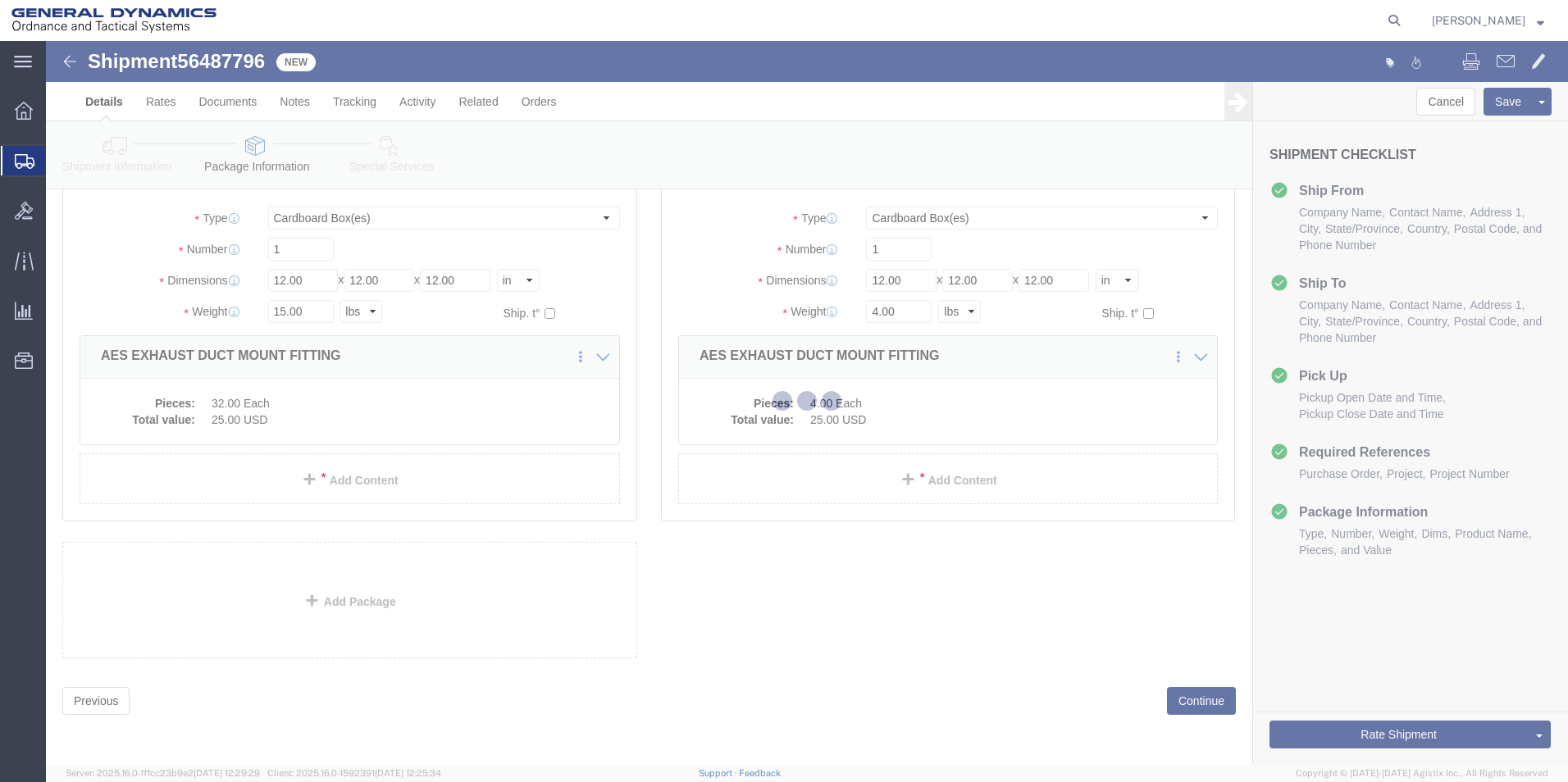
select select
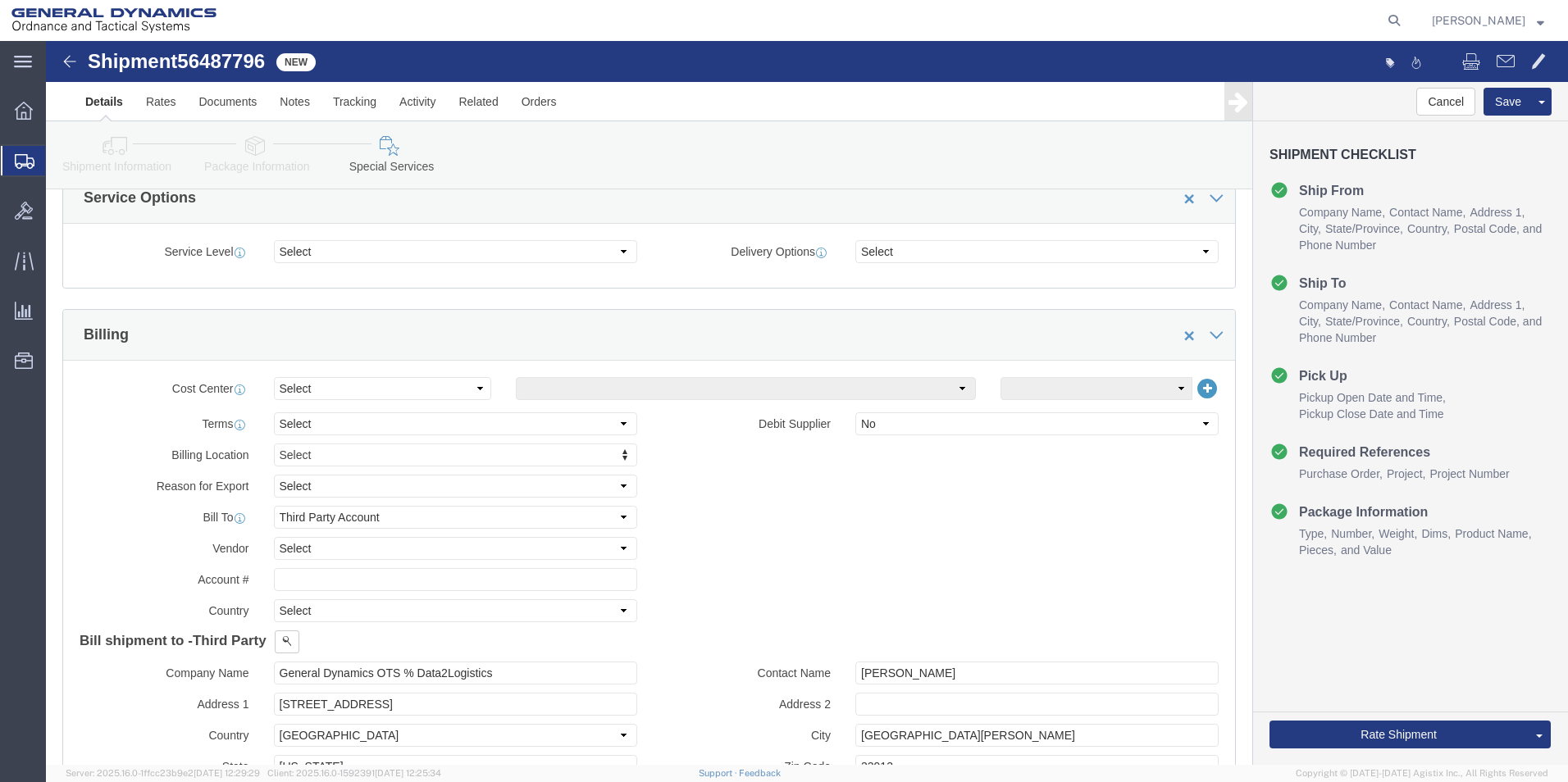
scroll to position [690, 0]
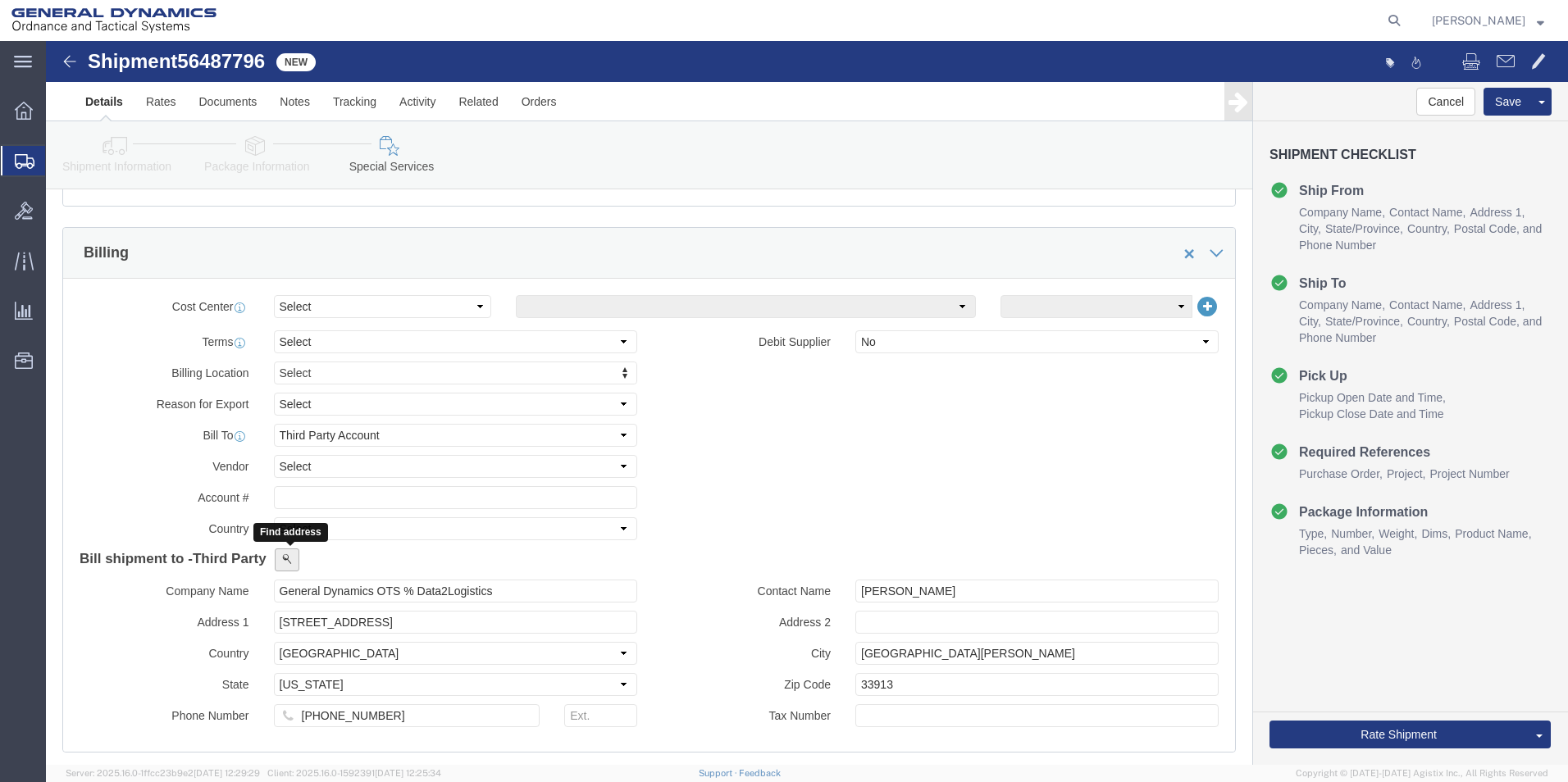
click button
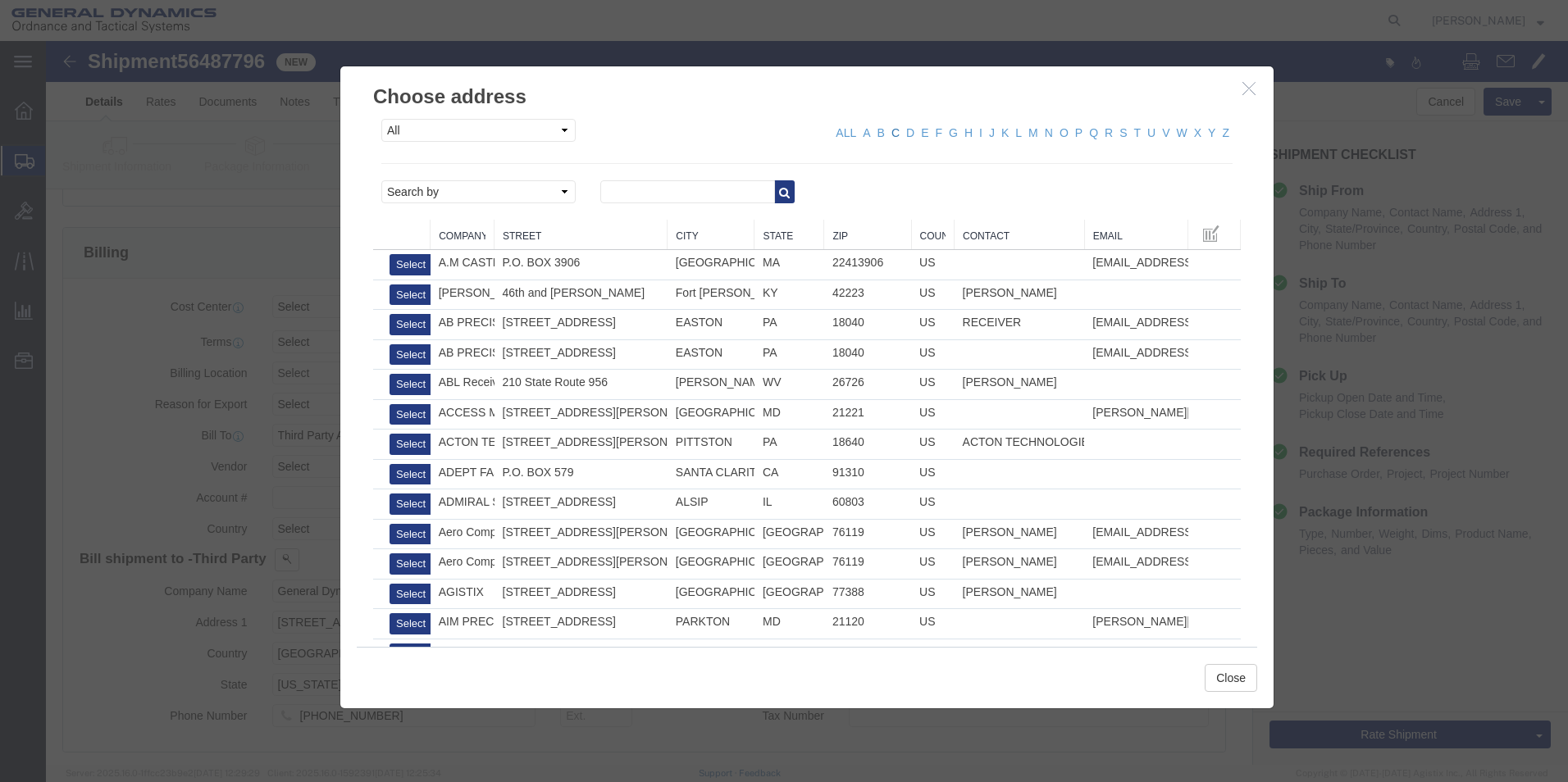
click link "C"
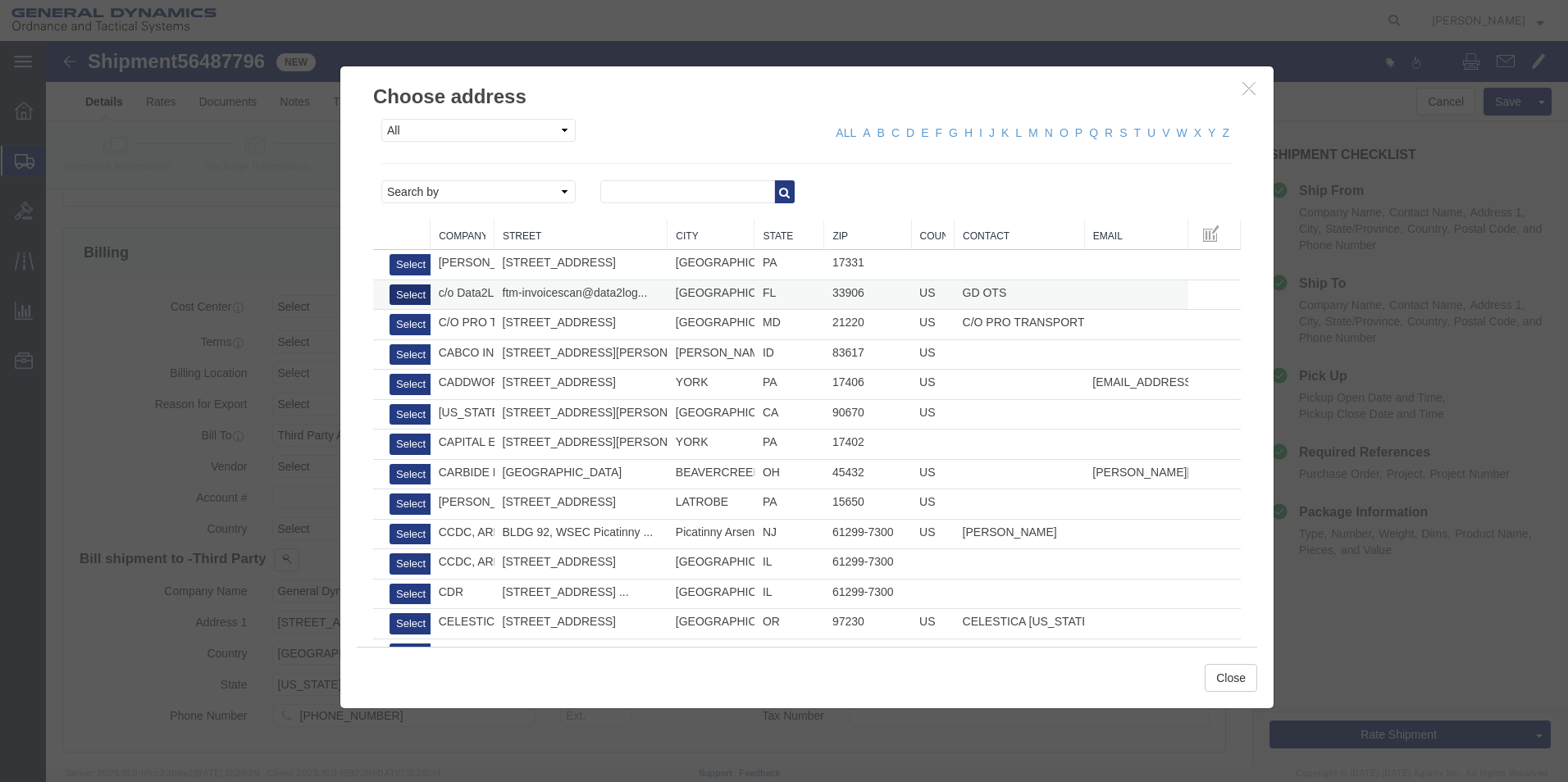
click button "Select"
type input "c/o Data2Logistics"
type input "[EMAIL_ADDRESS][DOMAIN_NAME]"
type input "[PHONE_NUMBER]"
type input "GD OTS"
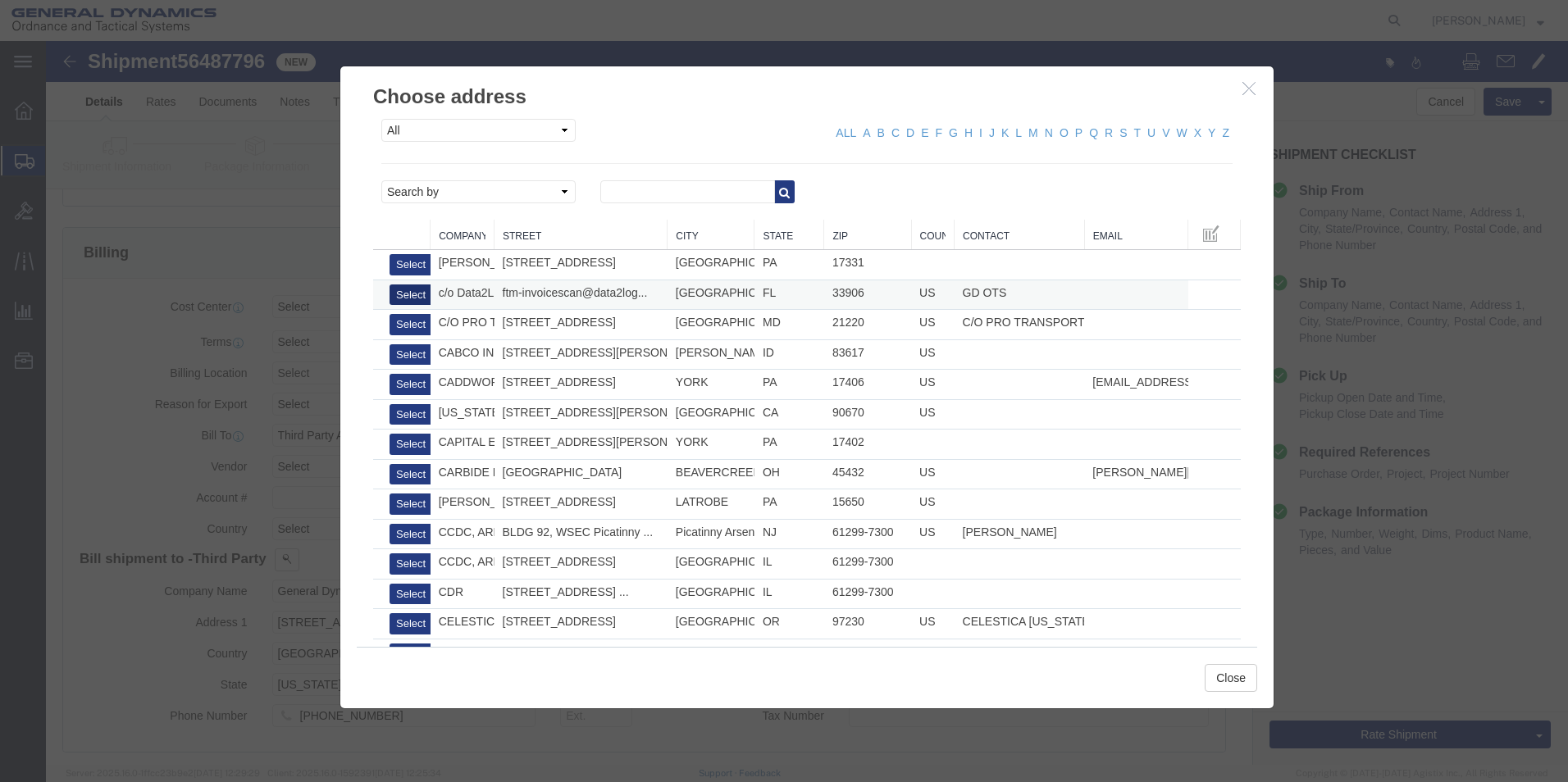
type input "P.O. Box 61050"
type input "33906"
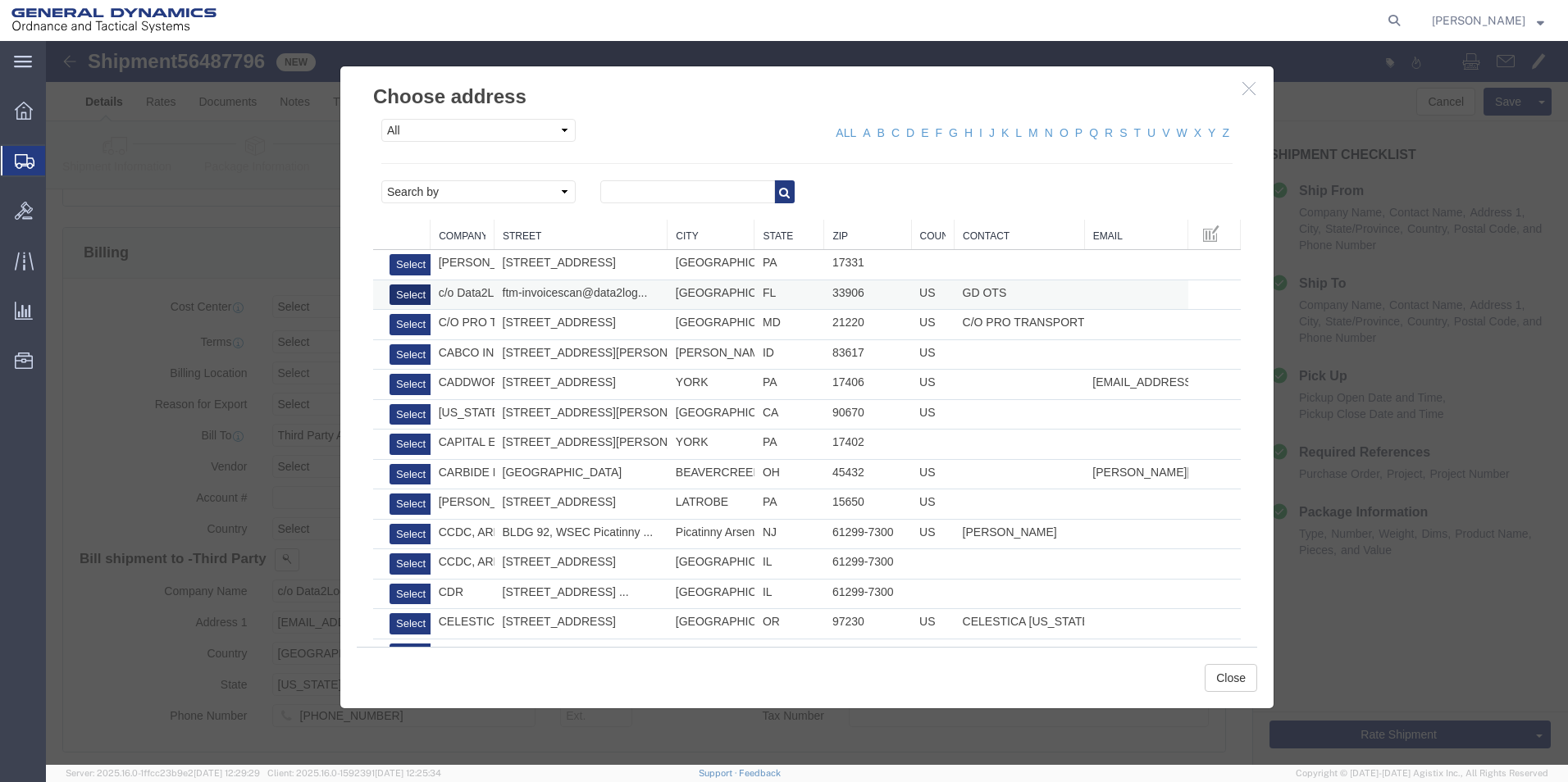
select select "FL"
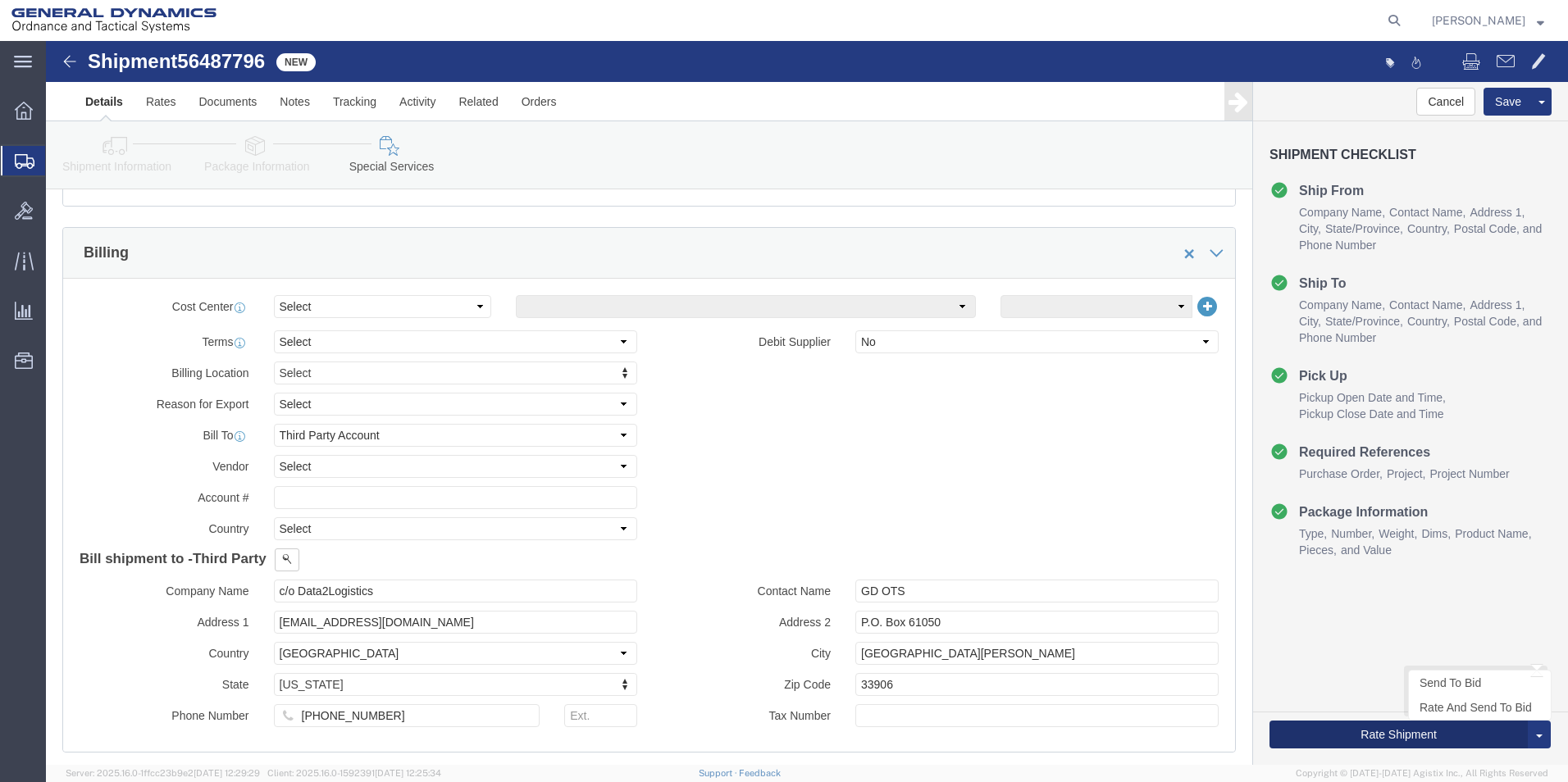
click button "Rate Shipment"
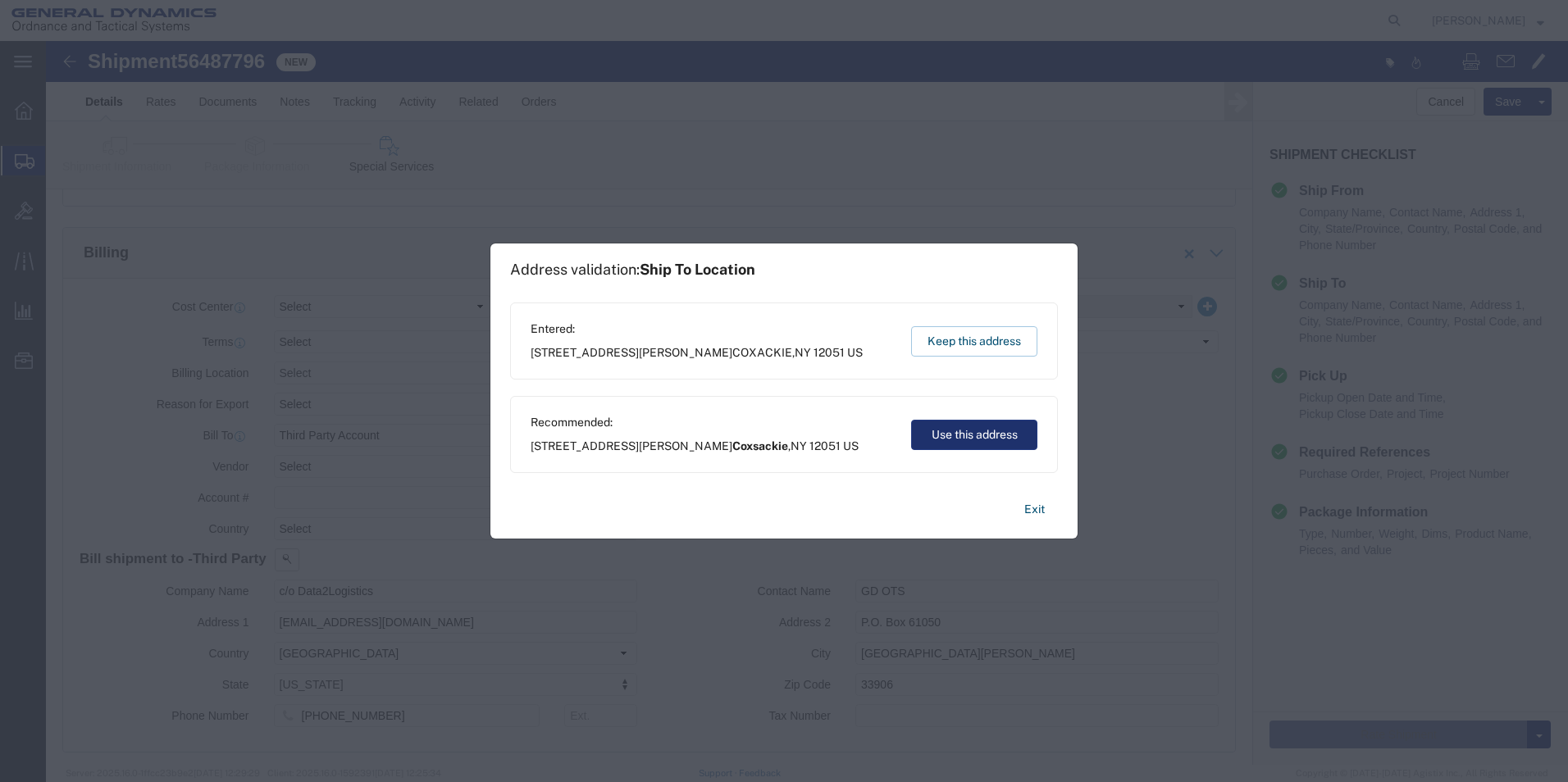
click at [964, 436] on button "Use this address" at bounding box center [974, 434] width 127 height 30
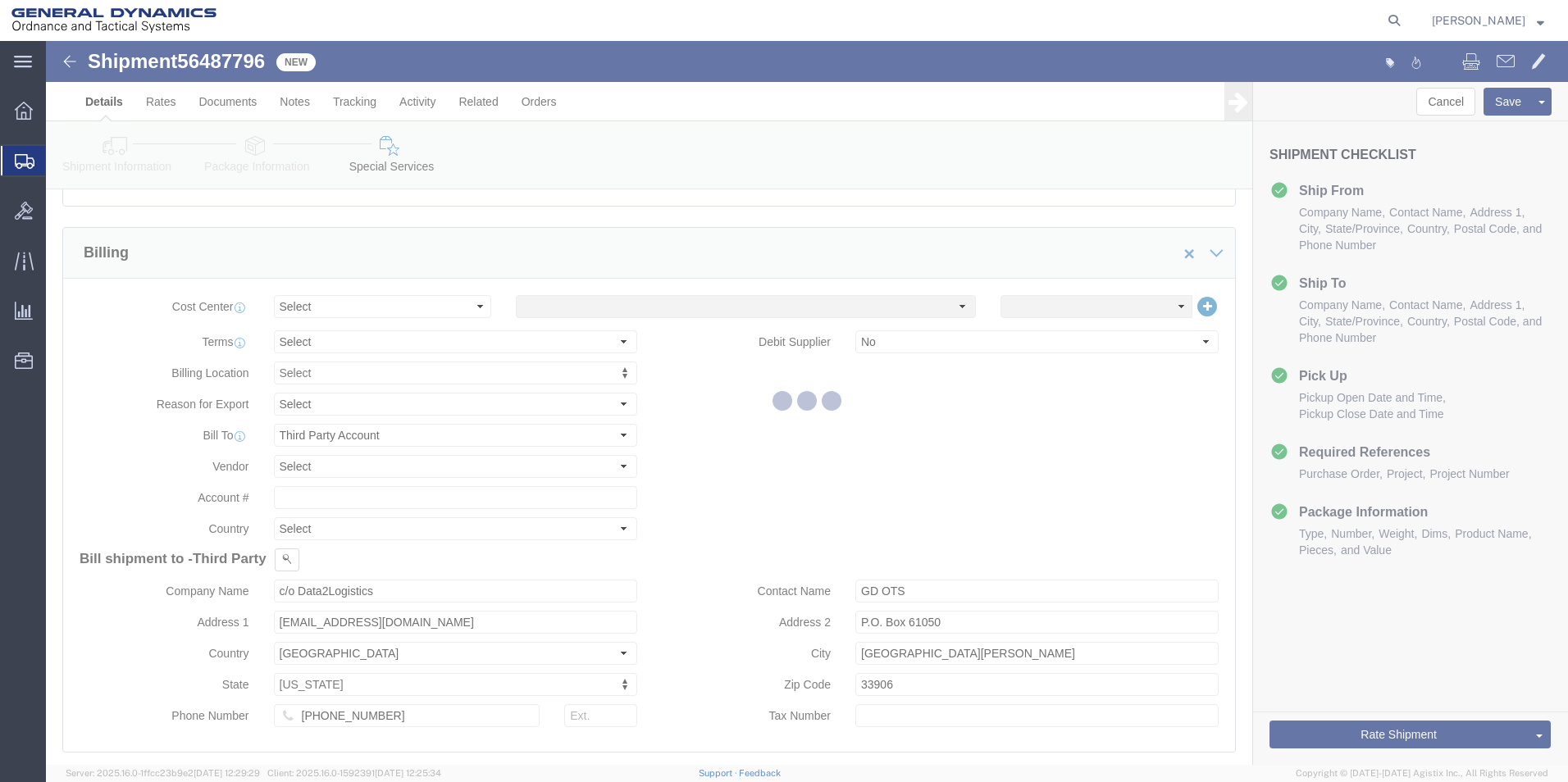
scroll to position [0, 0]
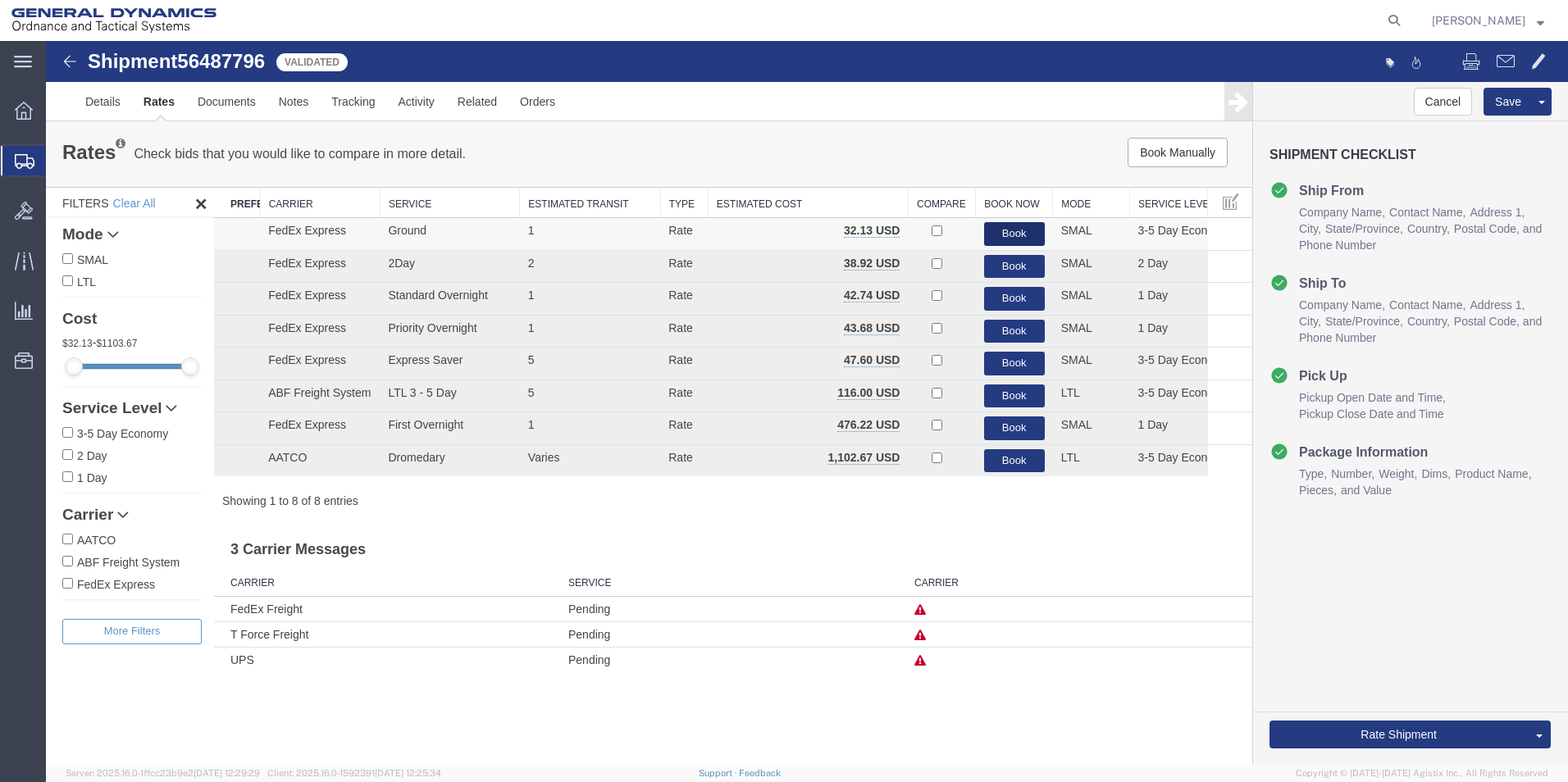
click at [1010, 232] on button "Book" at bounding box center [1014, 233] width 60 height 24
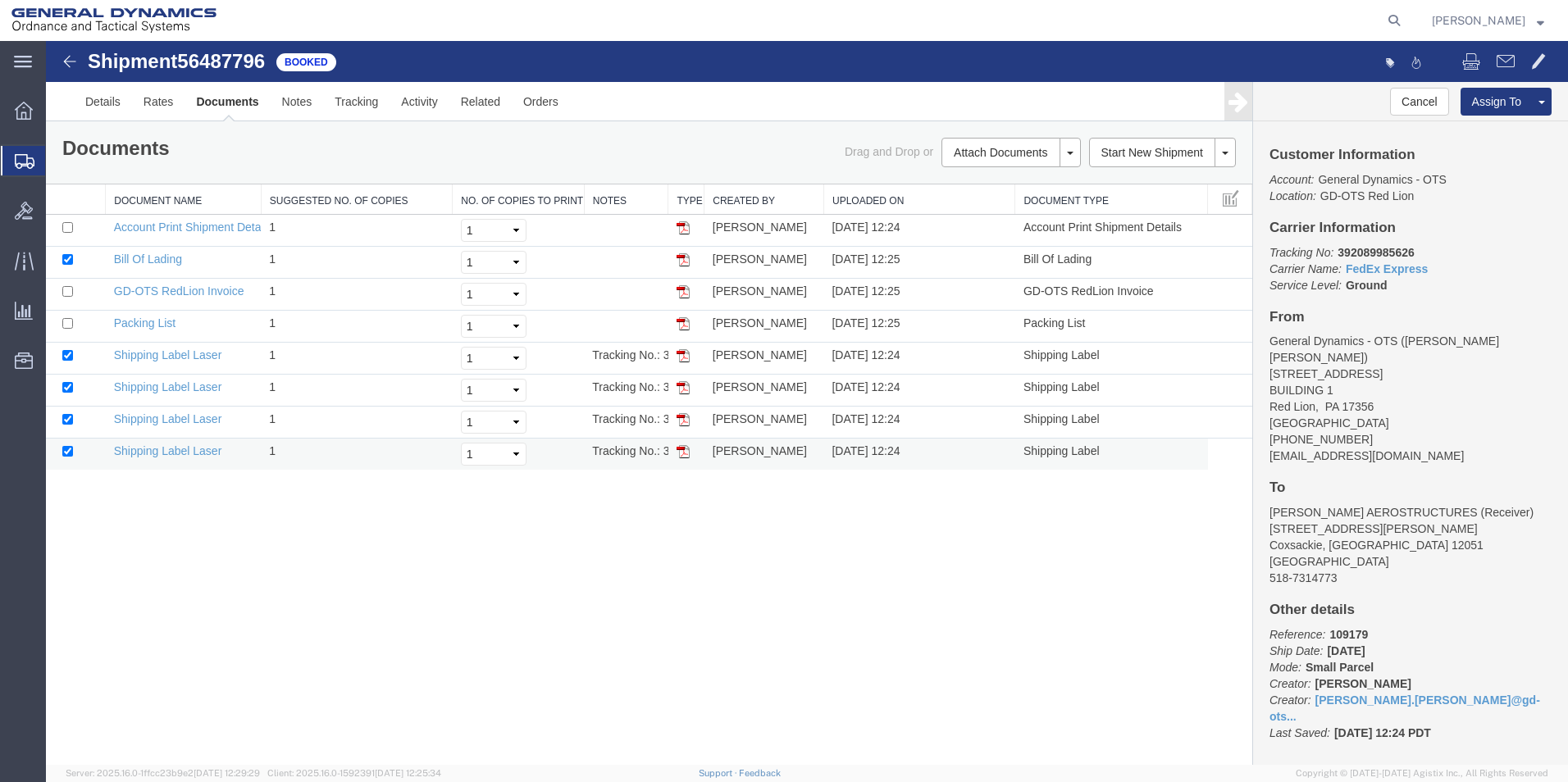
click at [687, 449] on img at bounding box center [683, 451] width 13 height 13
click at [683, 421] on img at bounding box center [683, 419] width 13 height 13
click at [688, 386] on img at bounding box center [683, 388] width 13 height 13
click at [683, 356] on img at bounding box center [683, 356] width 13 height 13
